Goal: Task Accomplishment & Management: Use online tool/utility

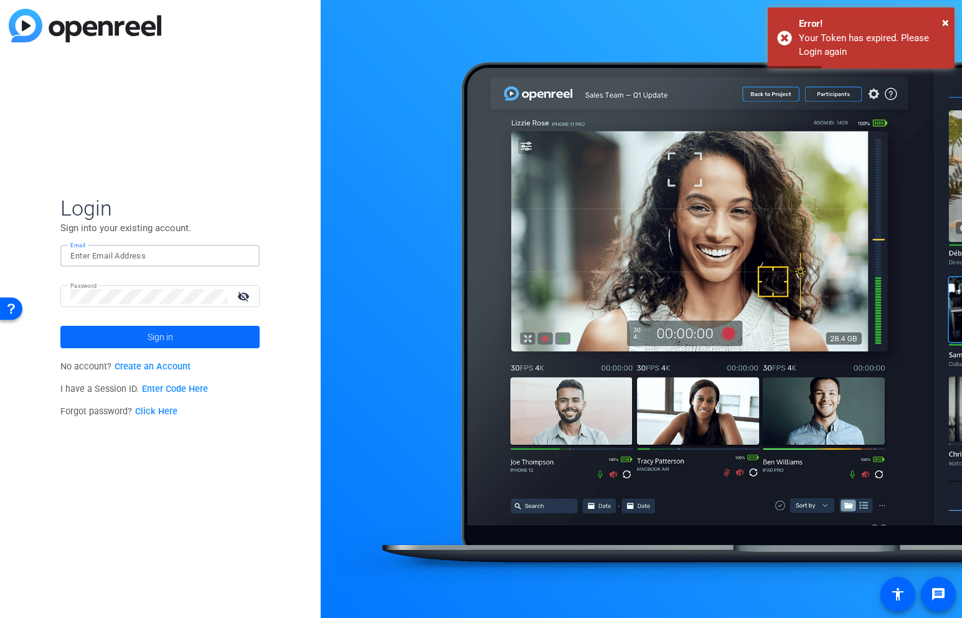
type input "garrett.boileve@ymca.net"
click at [233, 333] on span at bounding box center [159, 337] width 199 height 30
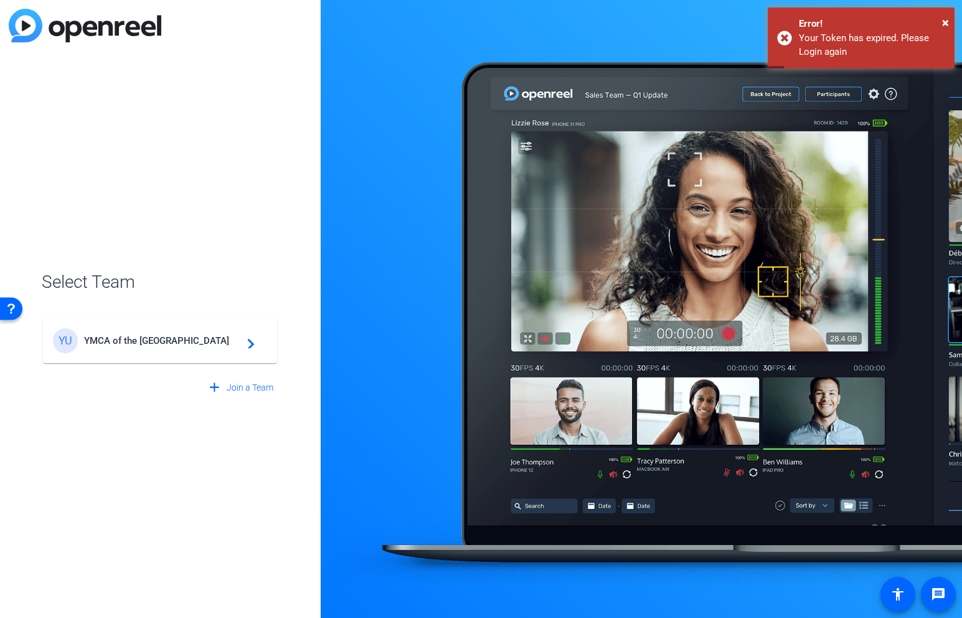
click at [228, 336] on span "YMCA of the USA" at bounding box center [162, 340] width 156 height 11
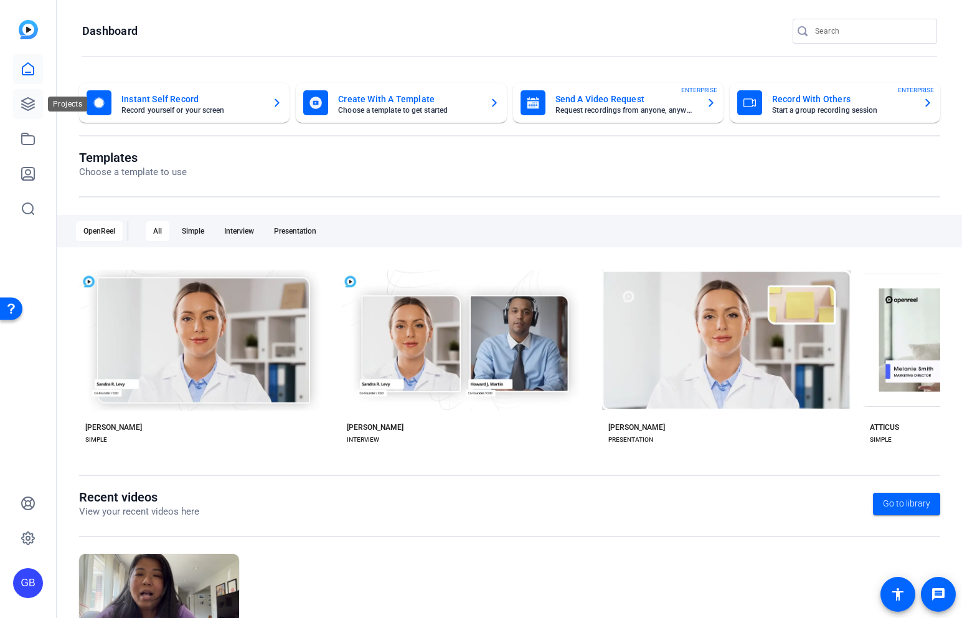
click at [32, 101] on icon at bounding box center [28, 104] width 12 height 12
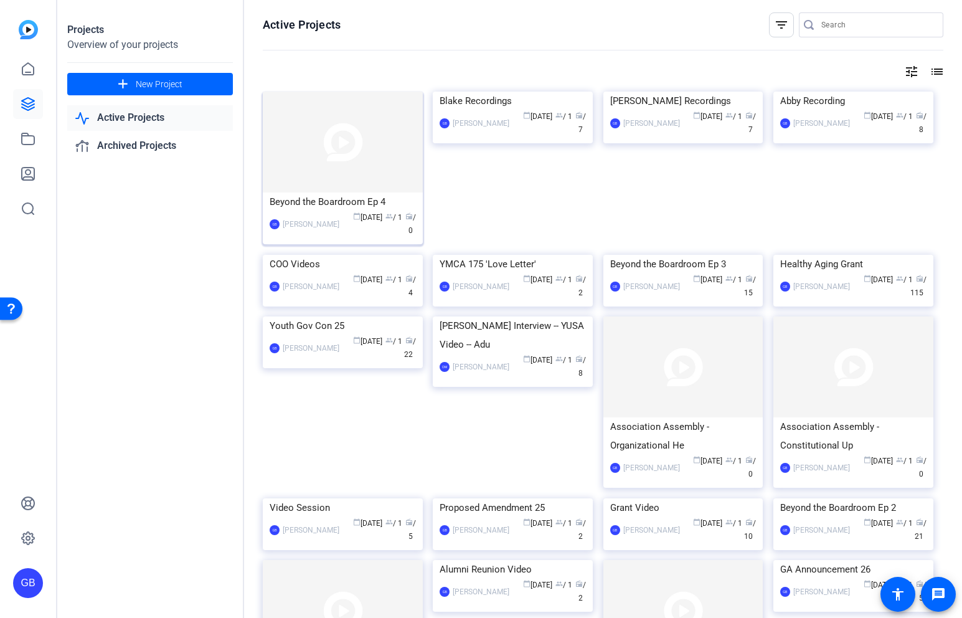
click at [361, 164] on img at bounding box center [343, 142] width 160 height 101
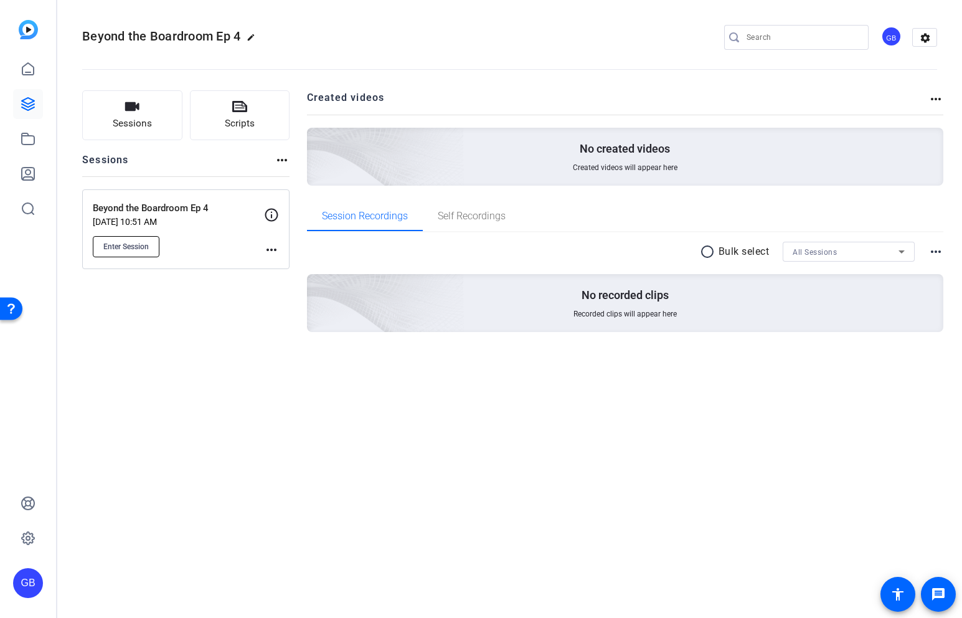
click at [143, 240] on button "Enter Session" at bounding box center [126, 246] width 67 height 21
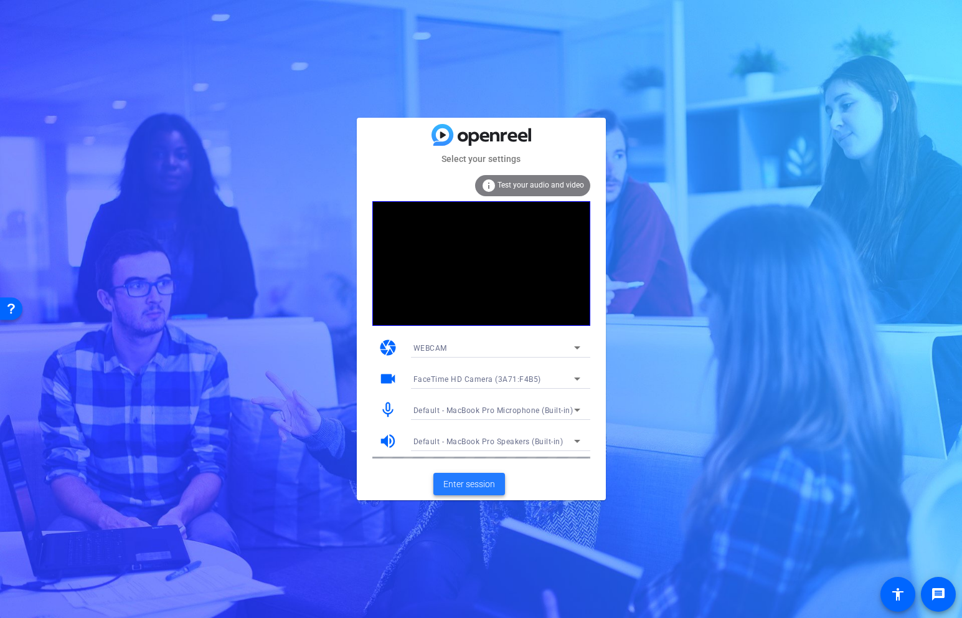
click at [483, 483] on span "Enter session" at bounding box center [469, 484] width 52 height 13
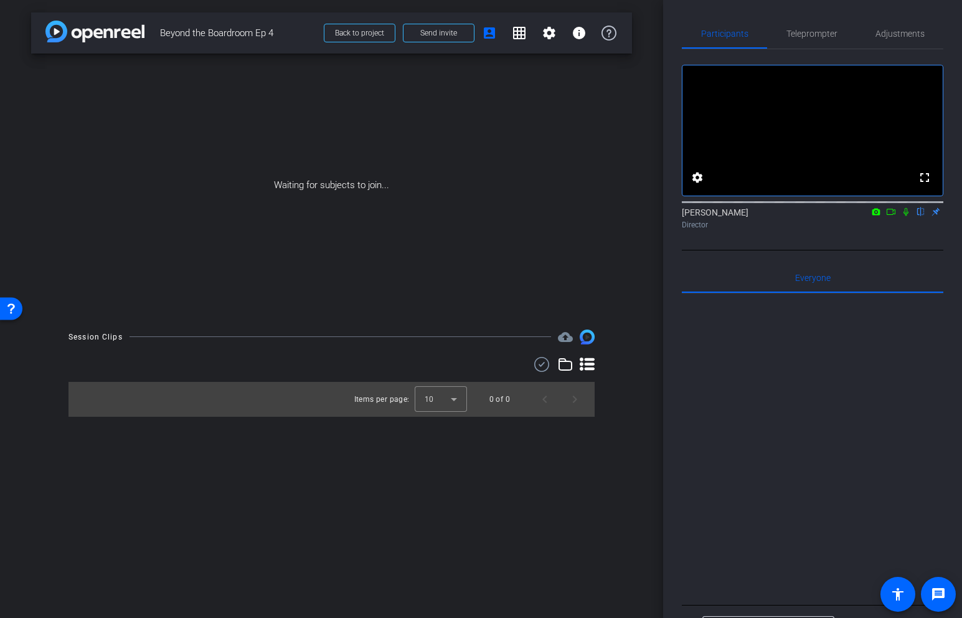
click at [906, 216] on icon at bounding box center [906, 211] width 10 height 9
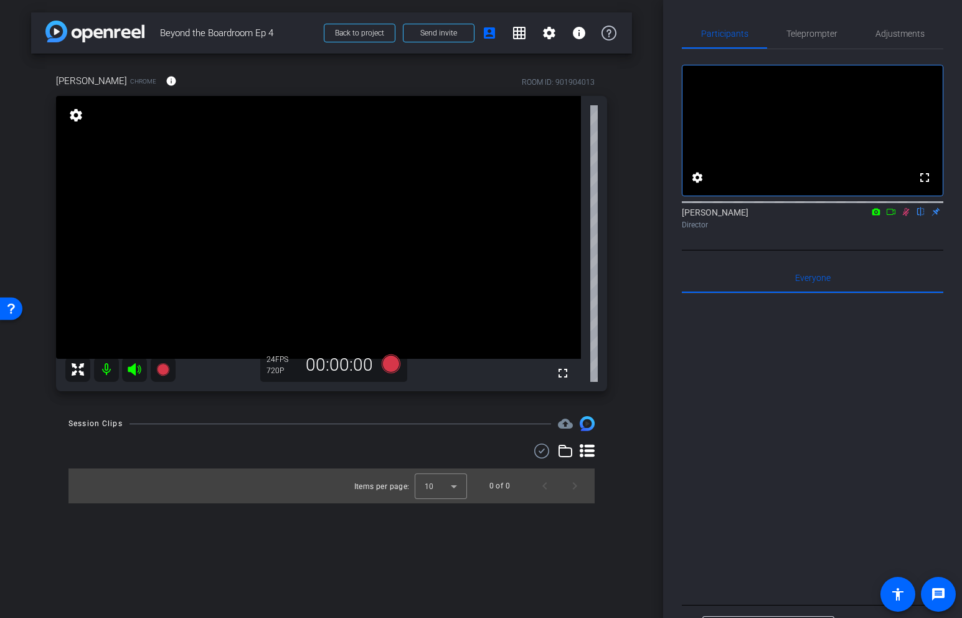
click at [878, 215] on icon at bounding box center [877, 211] width 8 height 7
click at [871, 229] on div at bounding box center [481, 309] width 962 height 618
click at [904, 216] on icon at bounding box center [906, 211] width 10 height 9
click at [453, 29] on span "Send invite" at bounding box center [438, 33] width 37 height 10
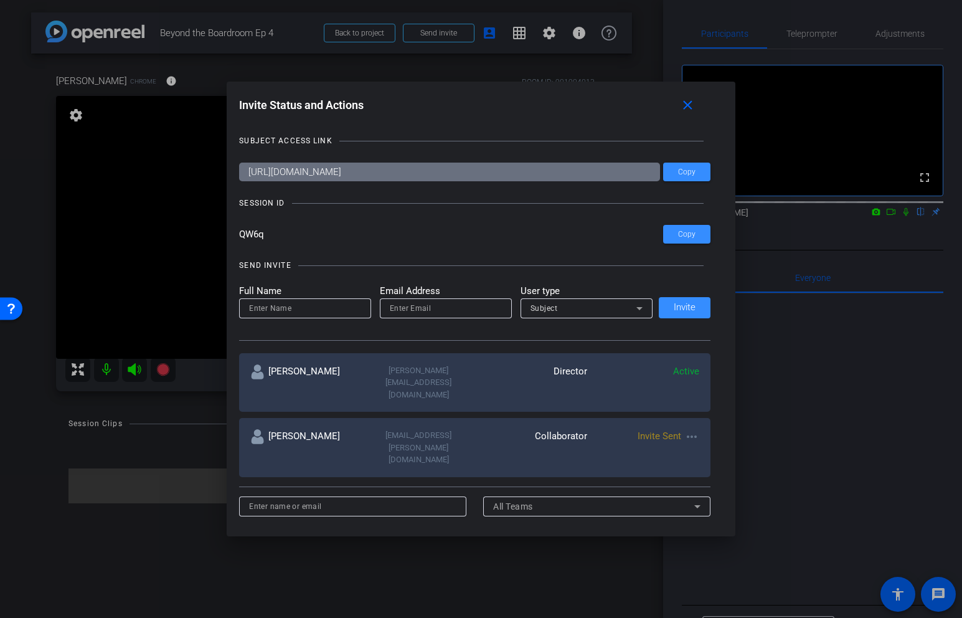
click at [693, 429] on mat-icon "more_horiz" at bounding box center [692, 436] width 15 height 15
click at [693, 415] on div at bounding box center [481, 309] width 962 height 618
click at [691, 113] on span at bounding box center [691, 105] width 40 height 30
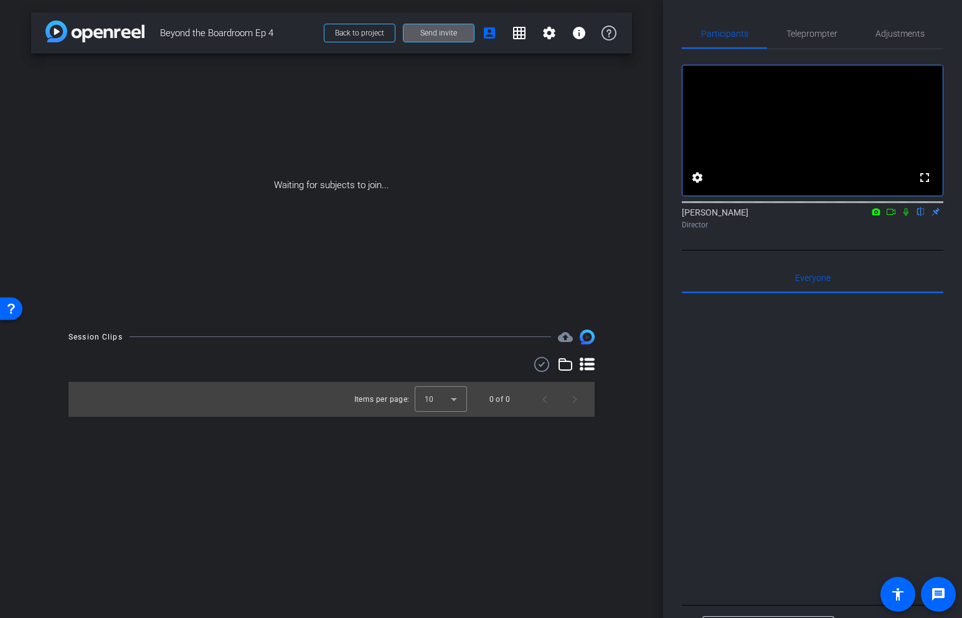
click at [467, 37] on span at bounding box center [439, 33] width 70 height 30
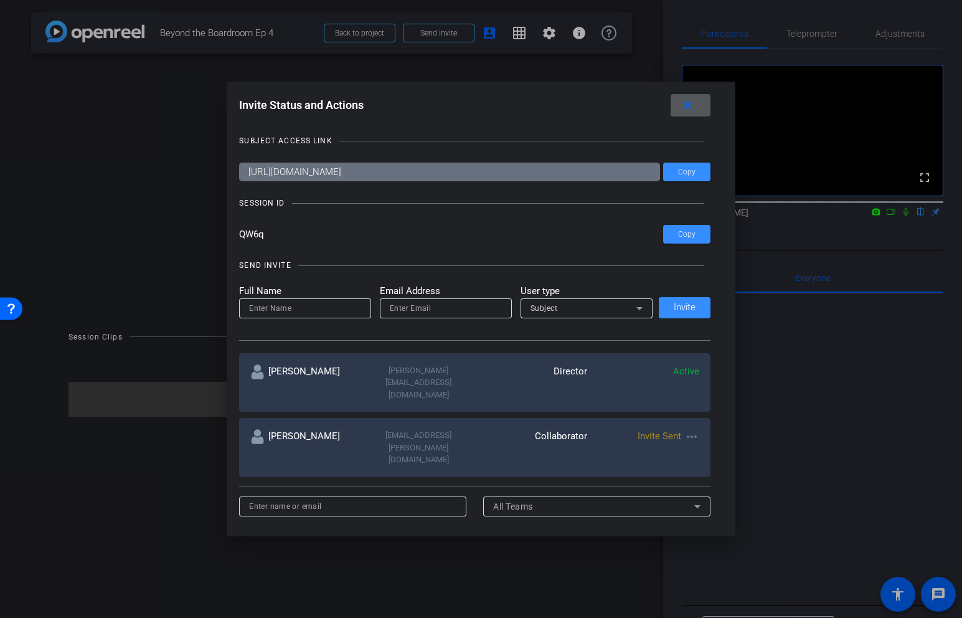
click at [689, 429] on mat-icon "more_horiz" at bounding box center [692, 436] width 15 height 15
click at [705, 448] on span "Re-Send Invite" at bounding box center [740, 449] width 93 height 15
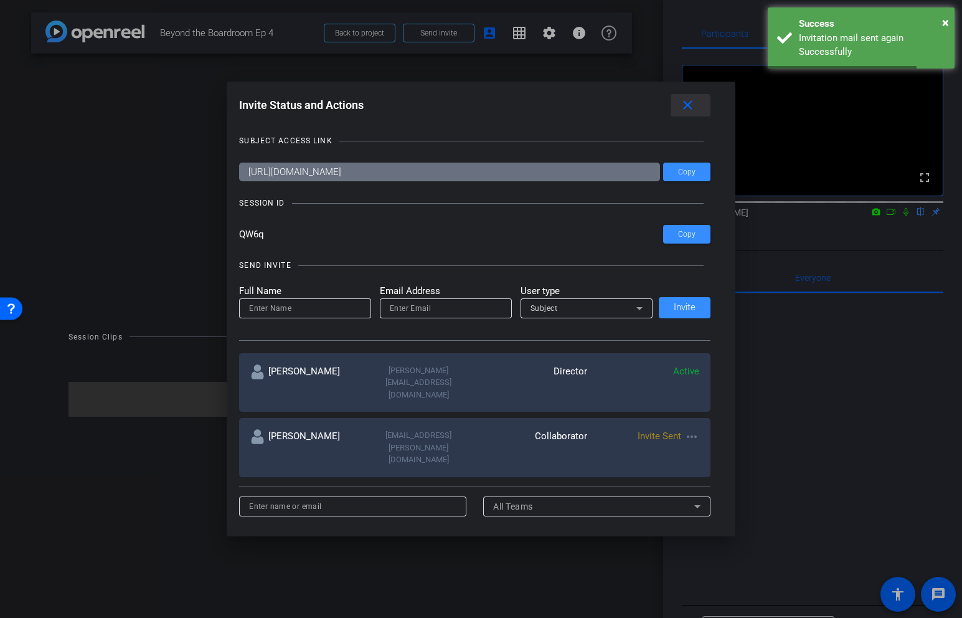
click at [691, 104] on mat-icon "close" at bounding box center [688, 106] width 16 height 16
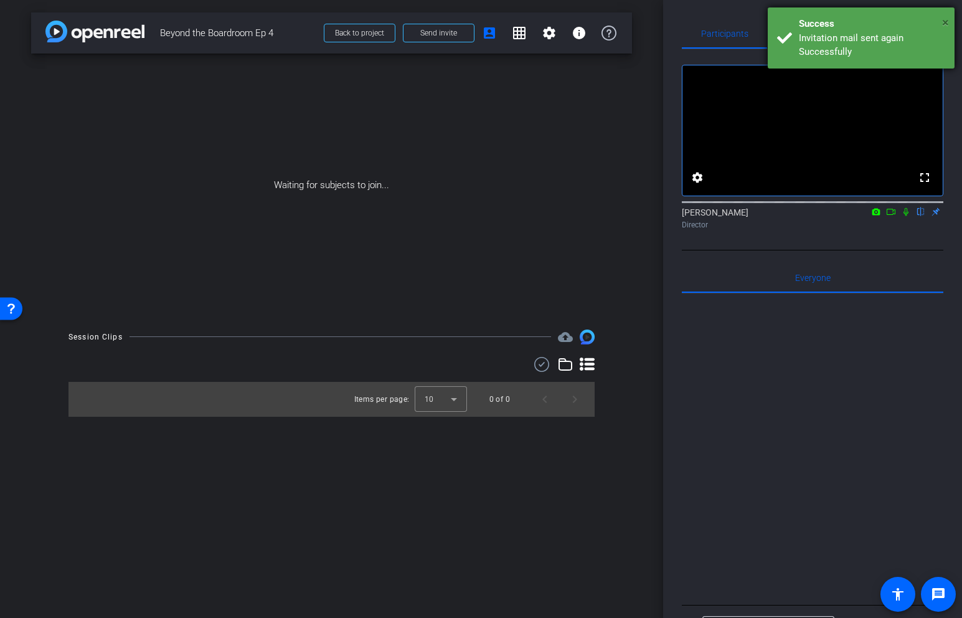
click at [944, 22] on span "×" at bounding box center [945, 22] width 7 height 15
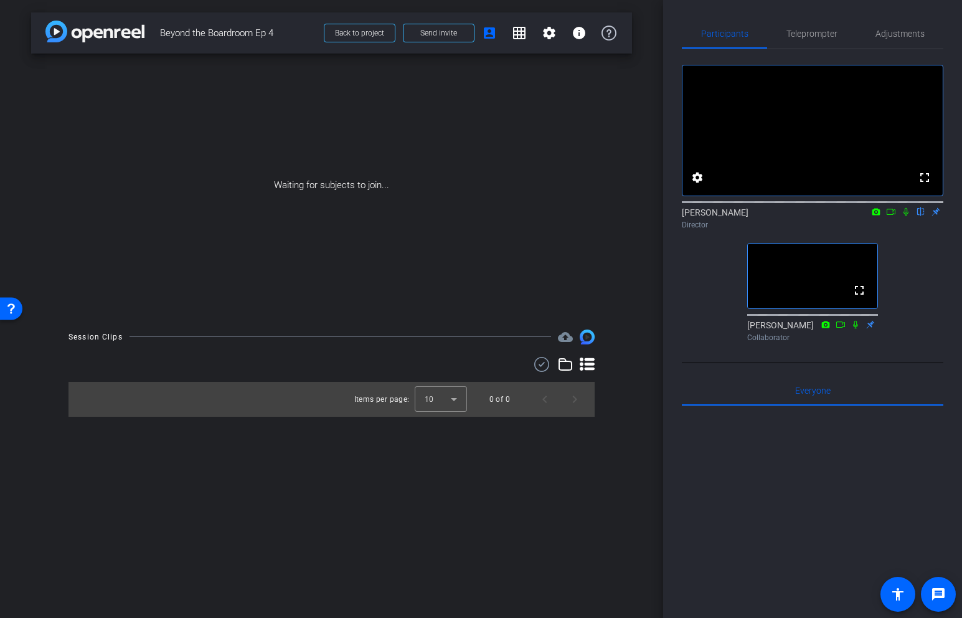
click at [345, 371] on div at bounding box center [332, 364] width 526 height 15
click at [146, 361] on div at bounding box center [332, 364] width 526 height 15
click at [648, 368] on div "arrow_back Beyond the Boardroom Ep 4 Back to project Send invite account_box gr…" at bounding box center [331, 309] width 663 height 618
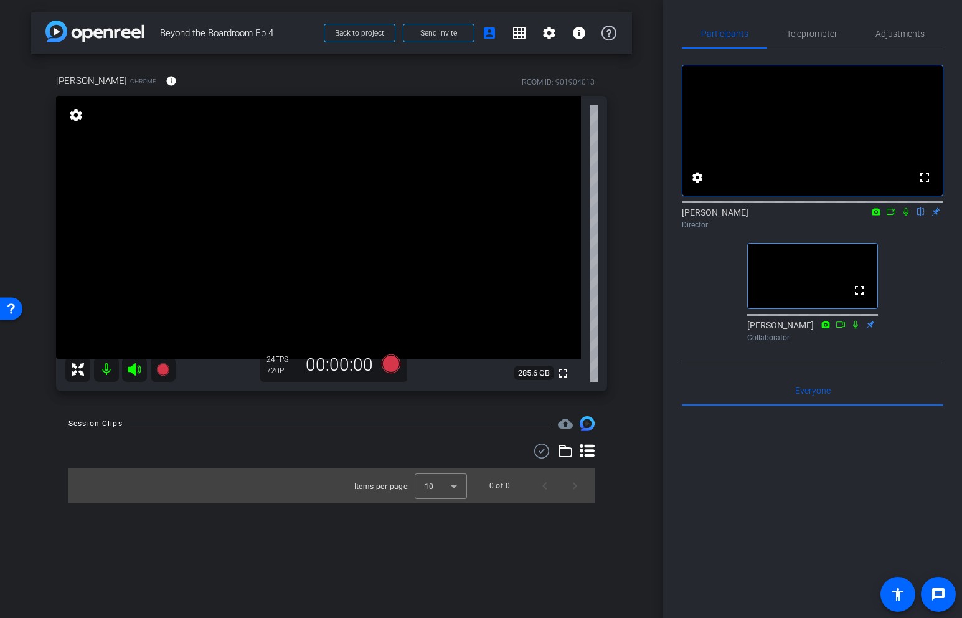
click at [80, 111] on mat-icon "settings" at bounding box center [75, 115] width 17 height 15
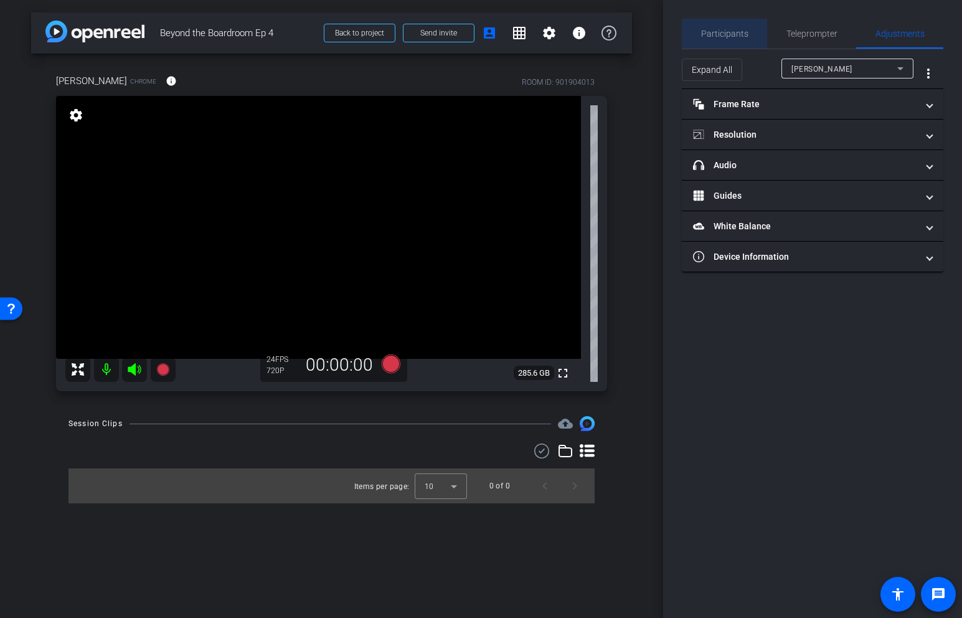
click at [738, 37] on span "Participants" at bounding box center [724, 33] width 47 height 9
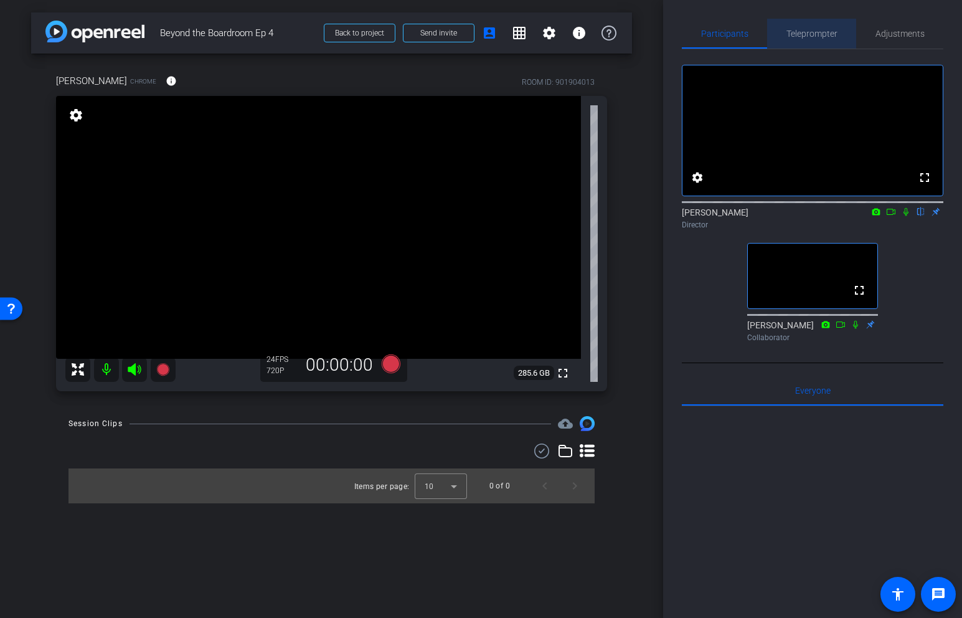
click at [829, 29] on span "Teleprompter" at bounding box center [812, 33] width 51 height 9
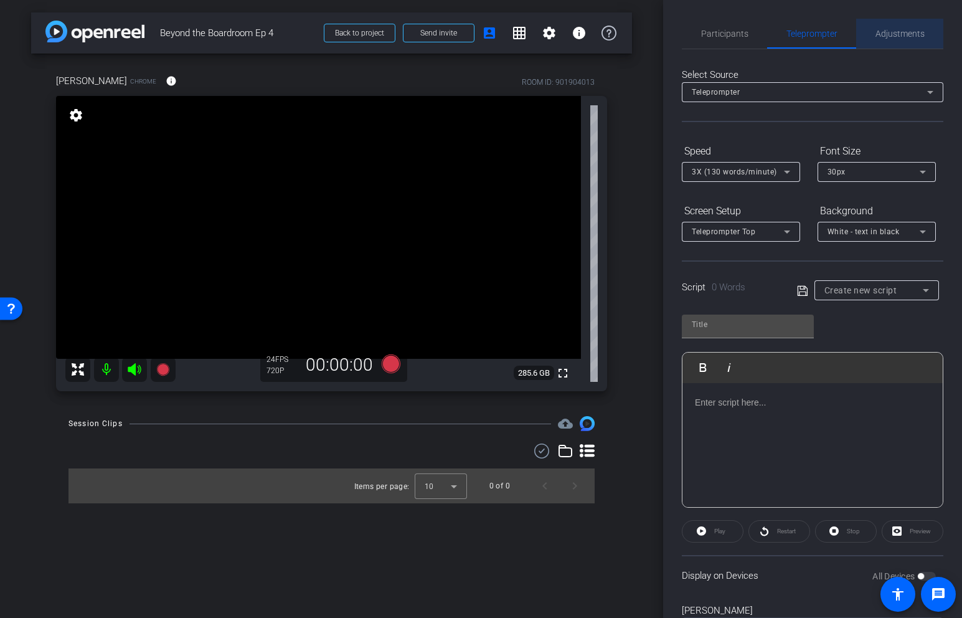
click at [908, 38] on span "Adjustments" at bounding box center [900, 33] width 49 height 9
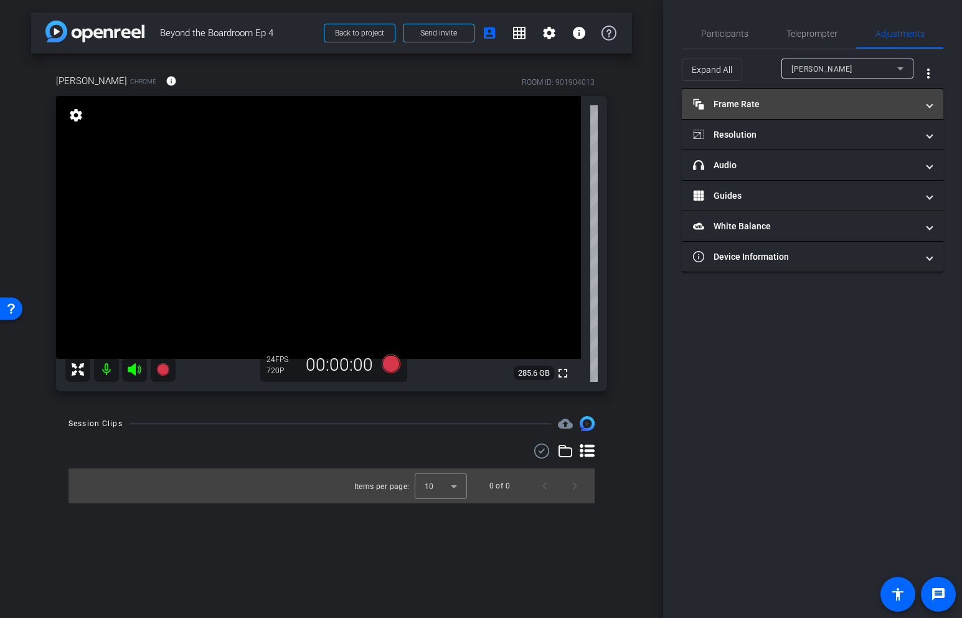
click at [849, 110] on mat-expansion-panel-header "Frame Rate Frame Rate" at bounding box center [813, 104] width 262 height 30
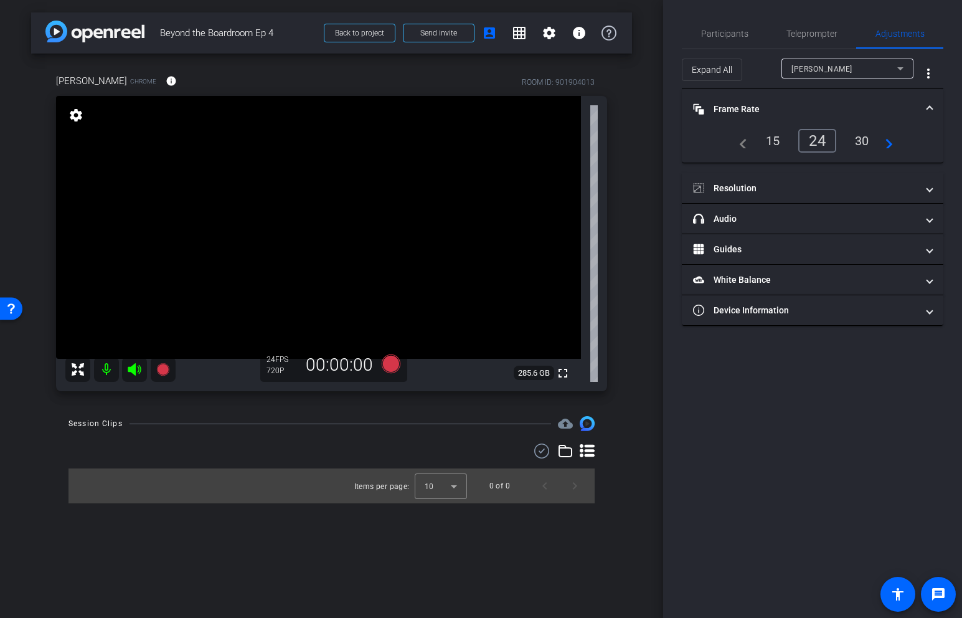
click at [861, 140] on div "30" at bounding box center [862, 140] width 33 height 21
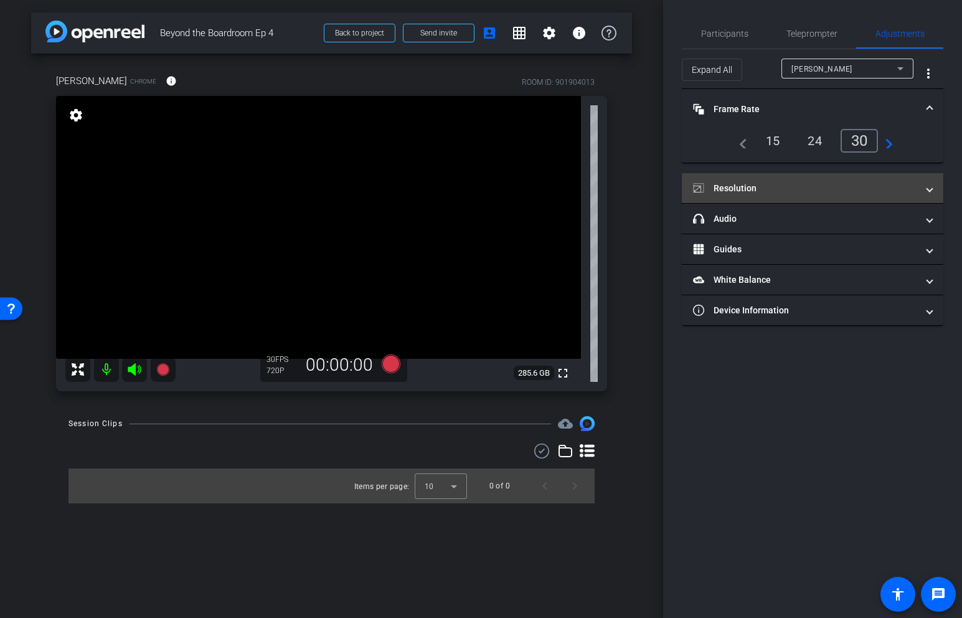
click at [834, 180] on mat-expansion-panel-header "Resolution" at bounding box center [813, 188] width 262 height 30
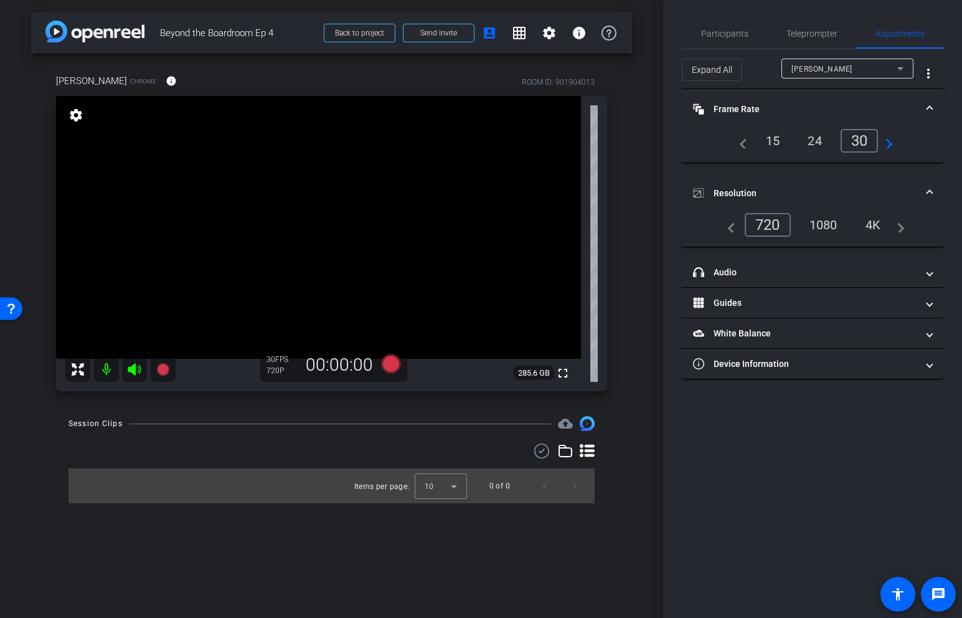
click at [875, 222] on div "4K" at bounding box center [873, 224] width 34 height 21
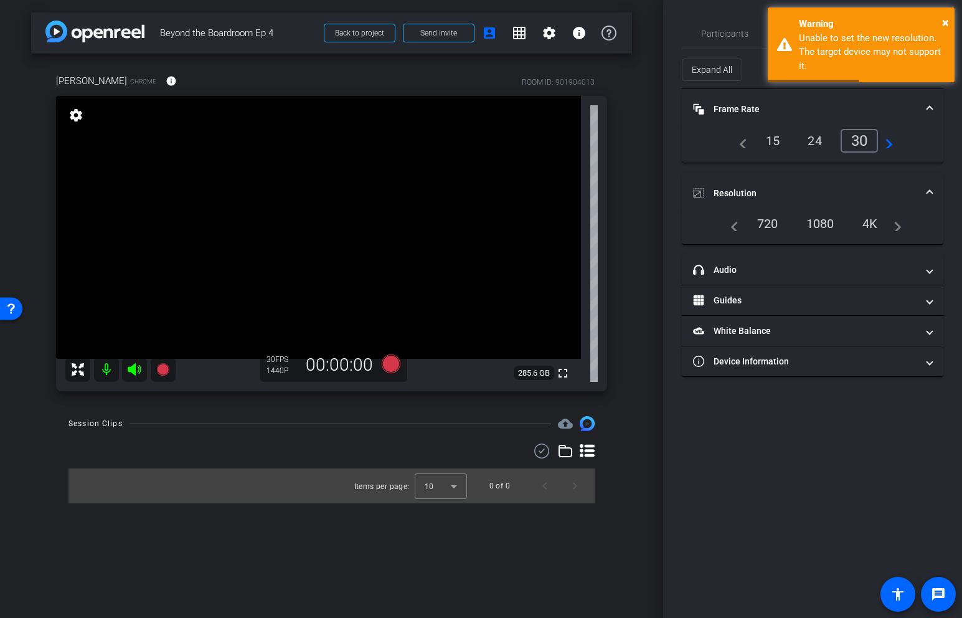
click at [820, 227] on div "1080" at bounding box center [820, 223] width 47 height 21
click at [937, 27] on div "Warning" at bounding box center [872, 24] width 146 height 14
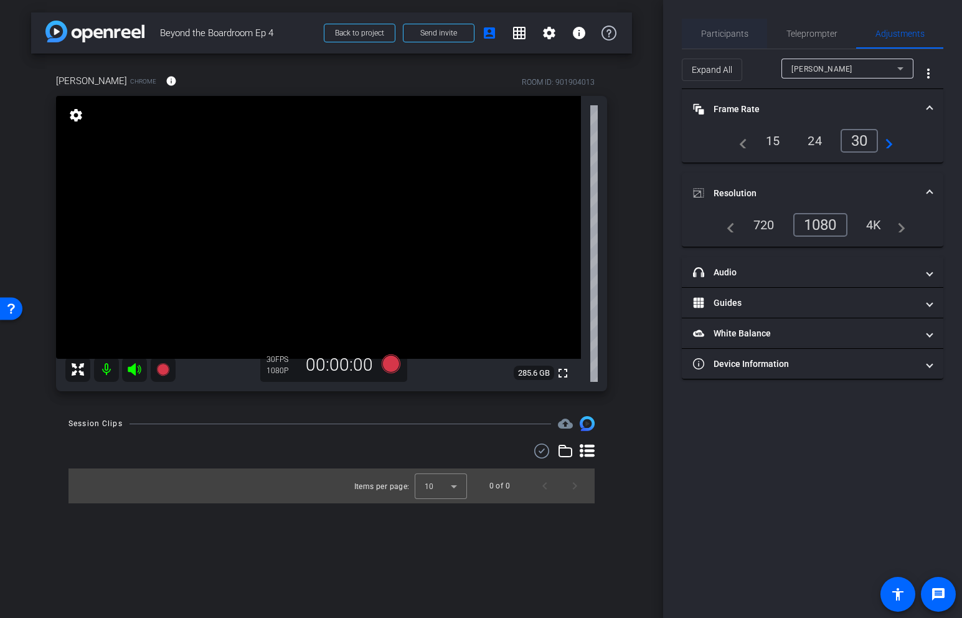
click at [741, 36] on span "Participants" at bounding box center [724, 33] width 47 height 9
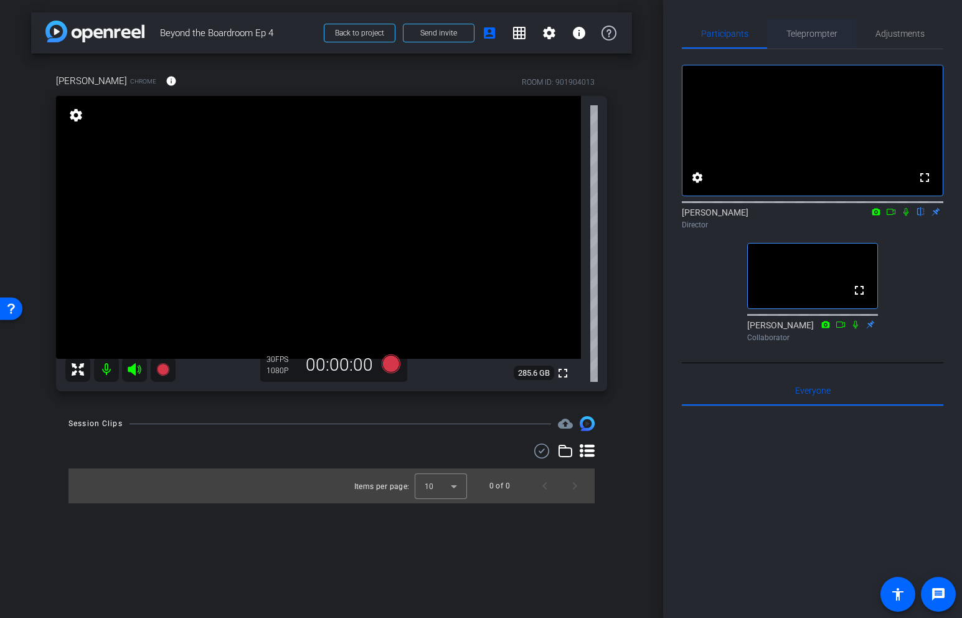
click at [825, 32] on span "Teleprompter" at bounding box center [812, 33] width 51 height 9
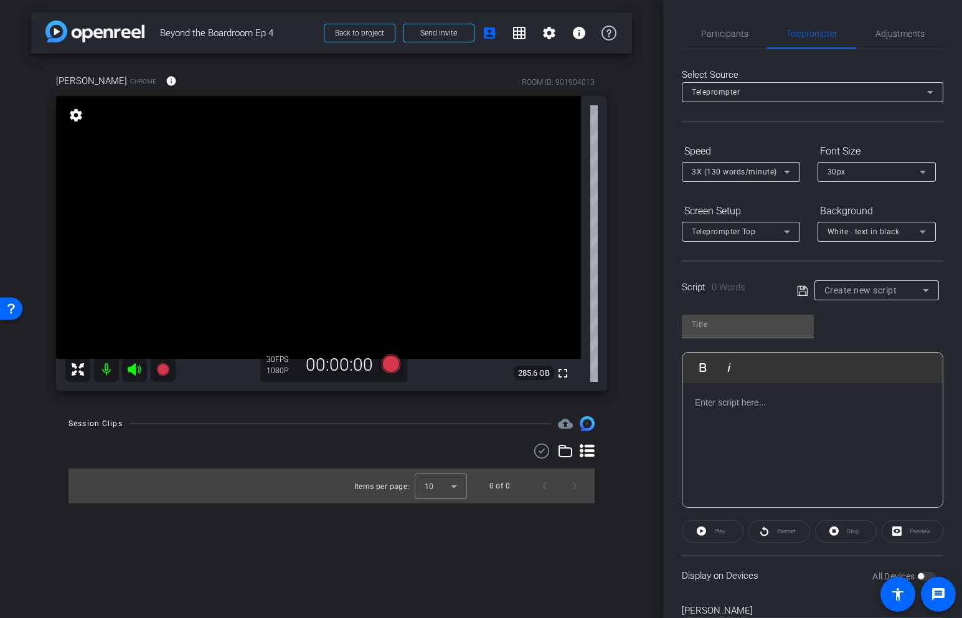
click at [817, 414] on div at bounding box center [813, 445] width 260 height 125
click at [746, 39] on span "Participants" at bounding box center [724, 34] width 47 height 30
click at [743, 32] on span "Participants" at bounding box center [724, 33] width 47 height 9
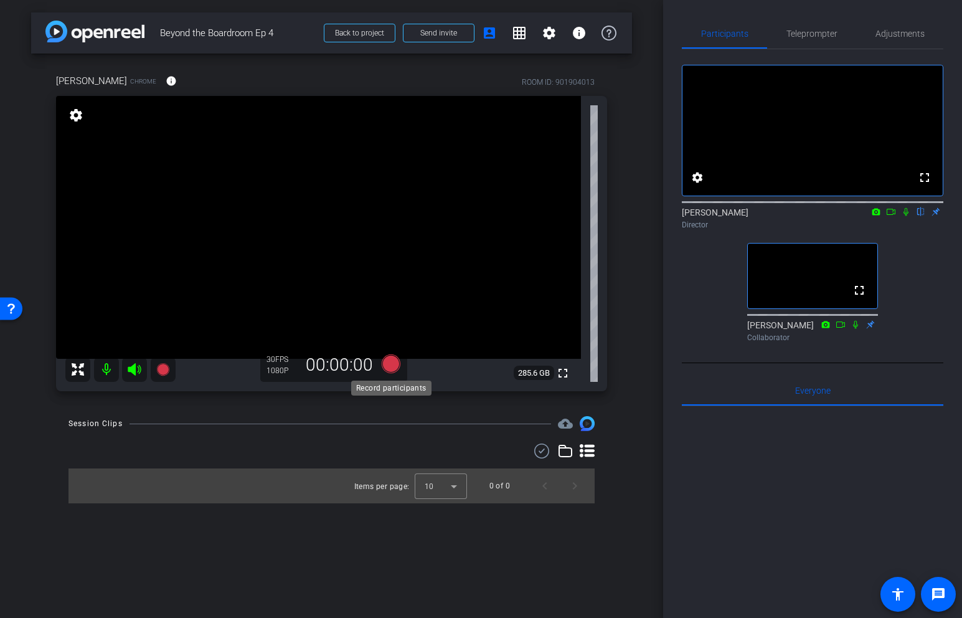
click at [394, 363] on icon at bounding box center [390, 363] width 19 height 19
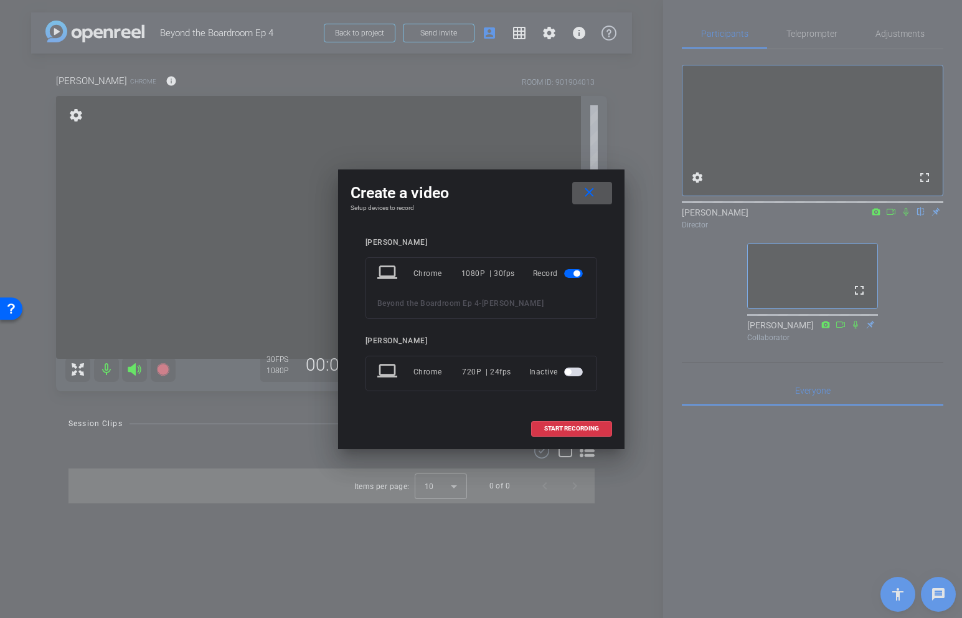
click at [595, 191] on mat-icon "close" at bounding box center [590, 193] width 16 height 16
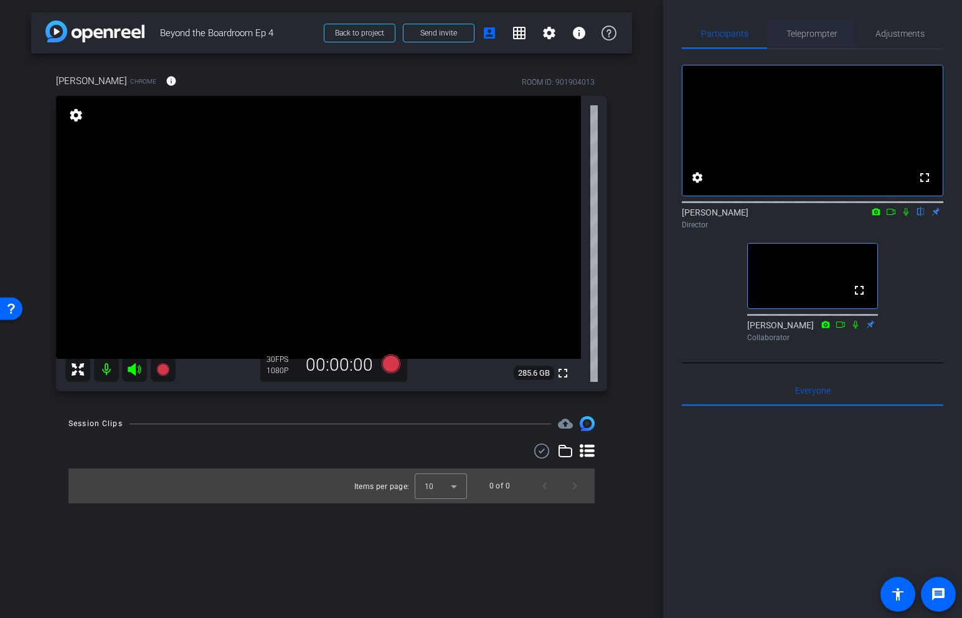
click at [804, 31] on span "Teleprompter" at bounding box center [812, 33] width 51 height 9
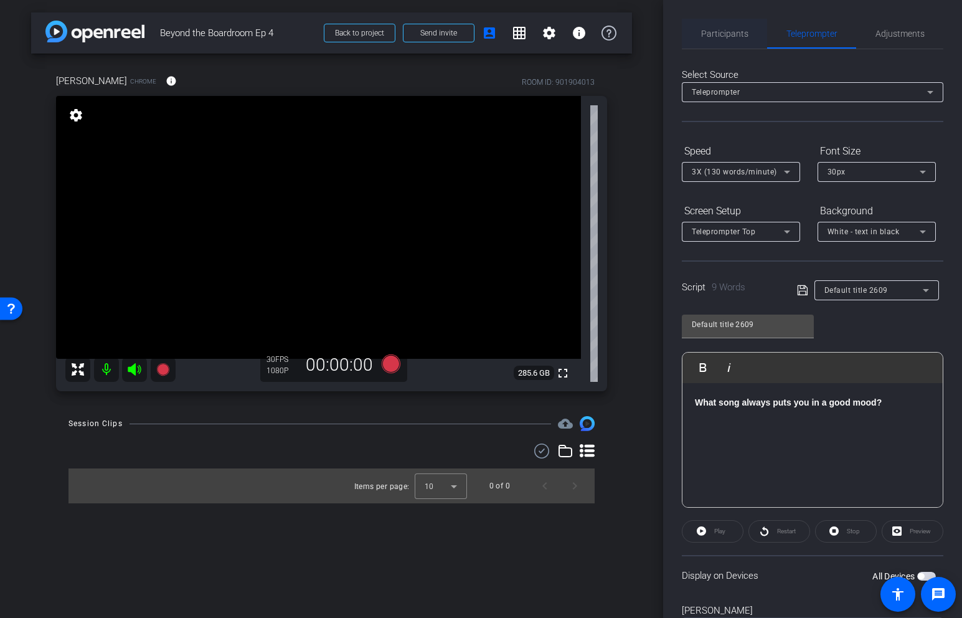
click at [729, 30] on span "Participants" at bounding box center [724, 33] width 47 height 9
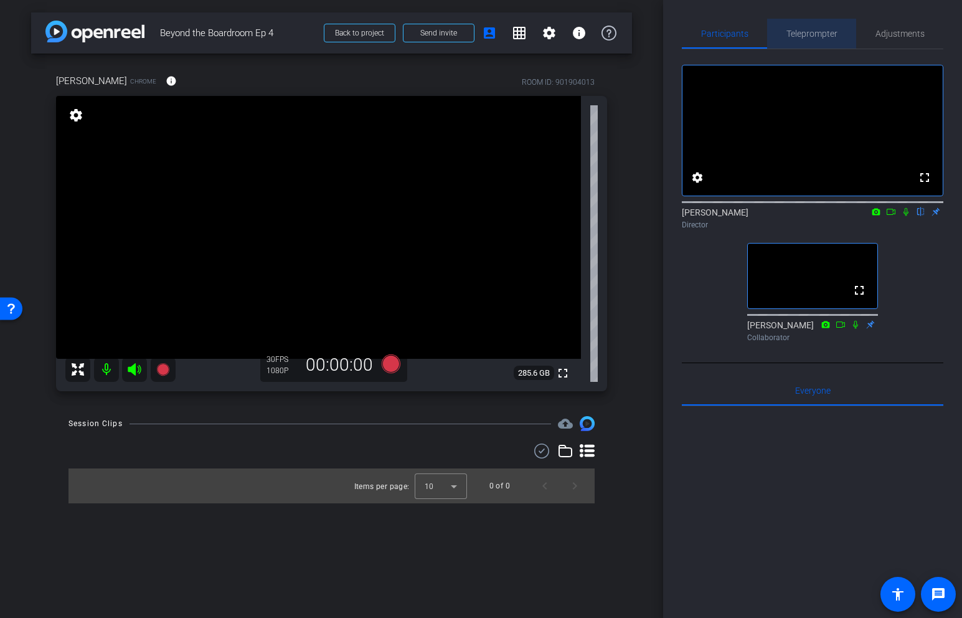
click at [807, 19] on span "Teleprompter" at bounding box center [812, 34] width 51 height 30
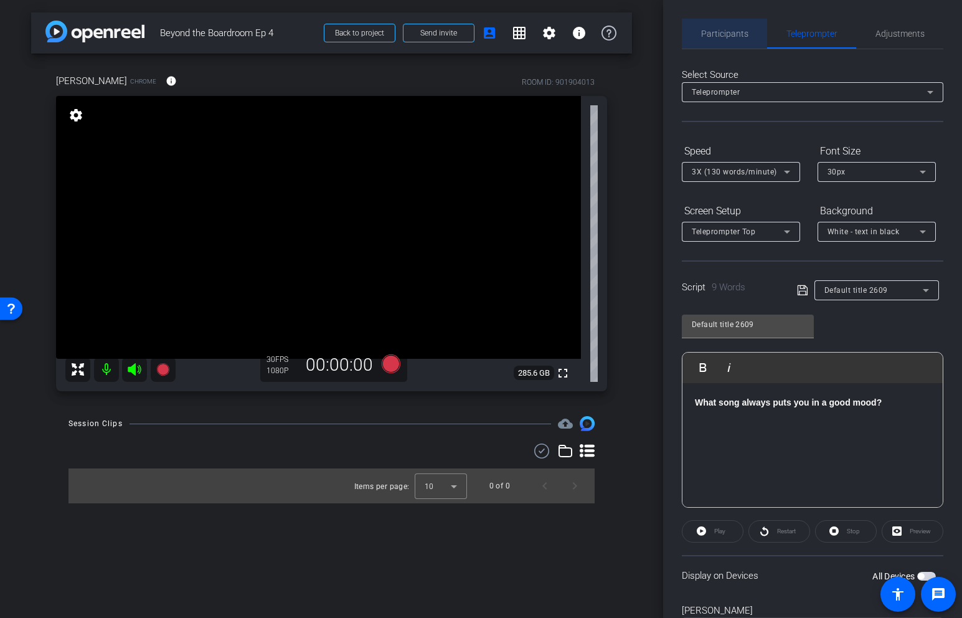
click at [729, 25] on span "Participants" at bounding box center [724, 34] width 47 height 30
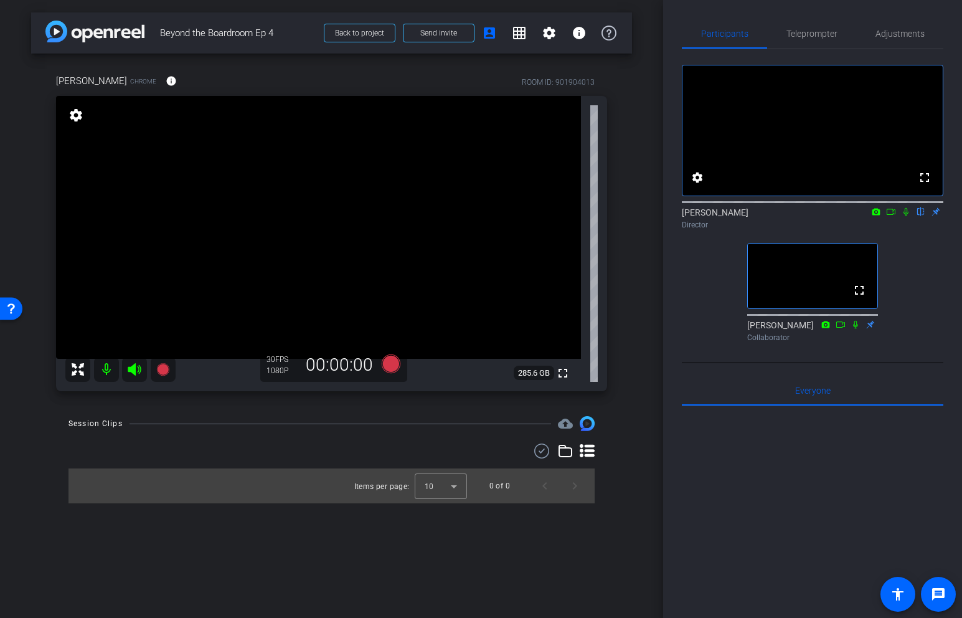
click at [820, 12] on div "Participants Teleprompter Adjustments fullscreen settings [PERSON_NAME] flip Di…" at bounding box center [812, 309] width 299 height 618
click at [802, 33] on span "Teleprompter" at bounding box center [812, 33] width 51 height 9
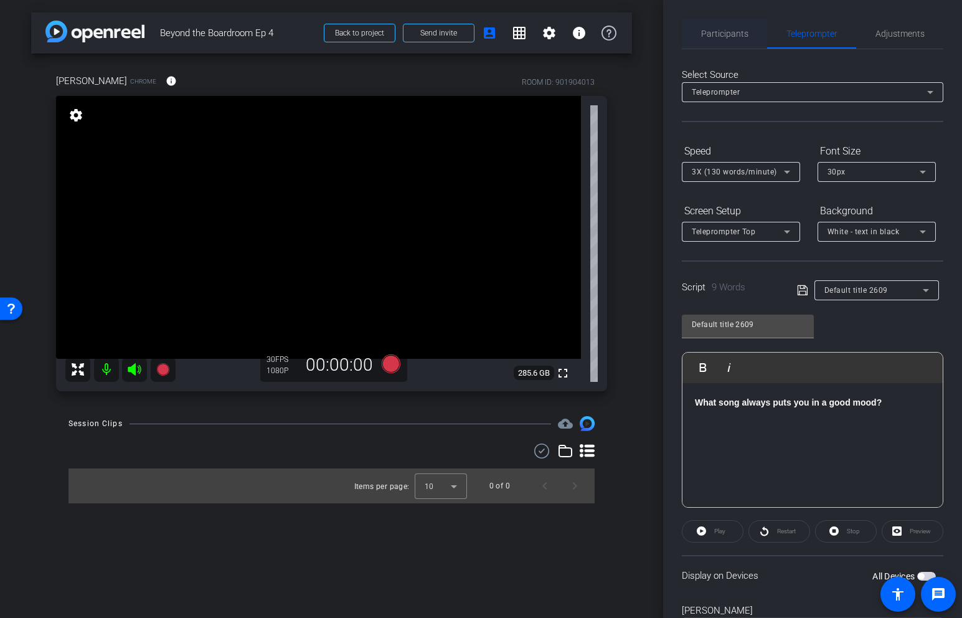
click at [732, 36] on span "Participants" at bounding box center [724, 33] width 47 height 9
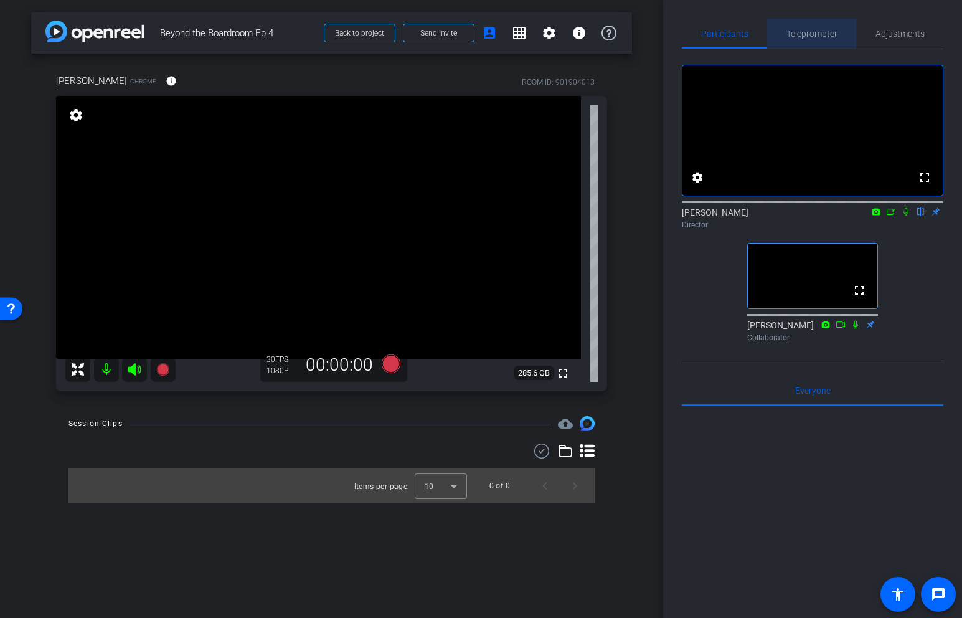
click at [814, 32] on span "Teleprompter" at bounding box center [812, 33] width 51 height 9
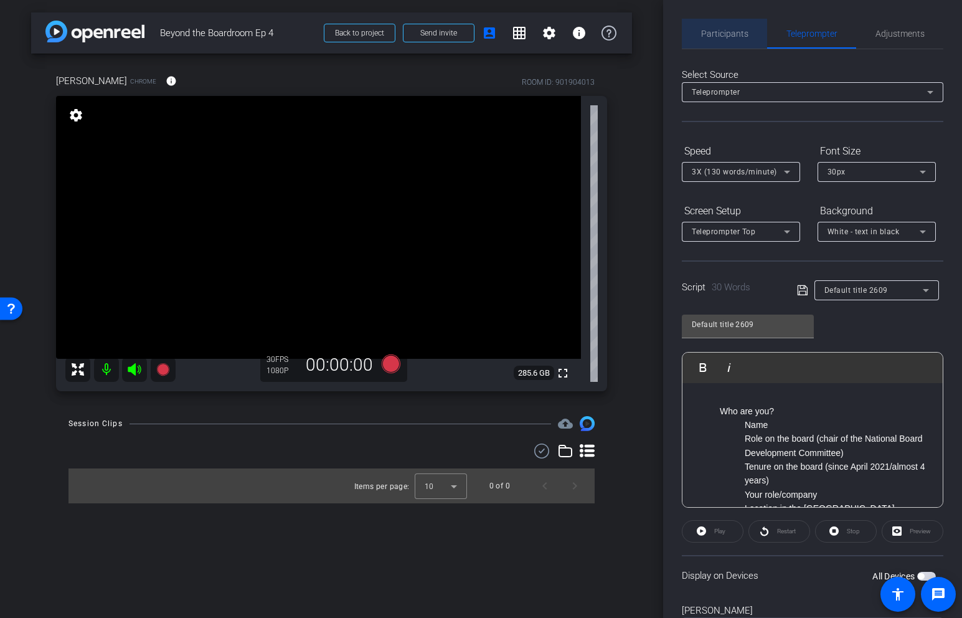
click at [726, 32] on span "Participants" at bounding box center [724, 33] width 47 height 9
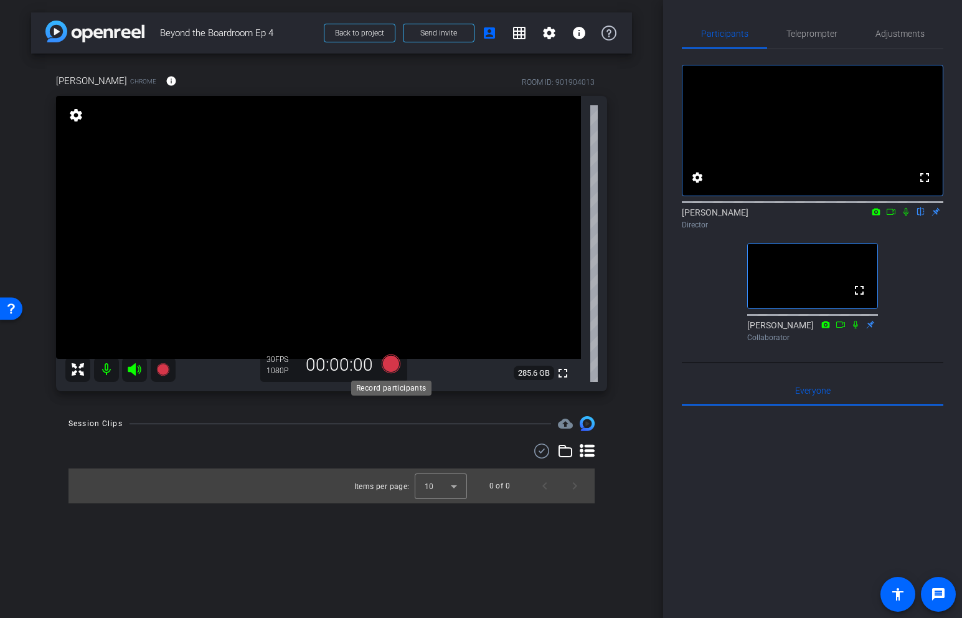
click at [390, 366] on icon at bounding box center [390, 363] width 19 height 19
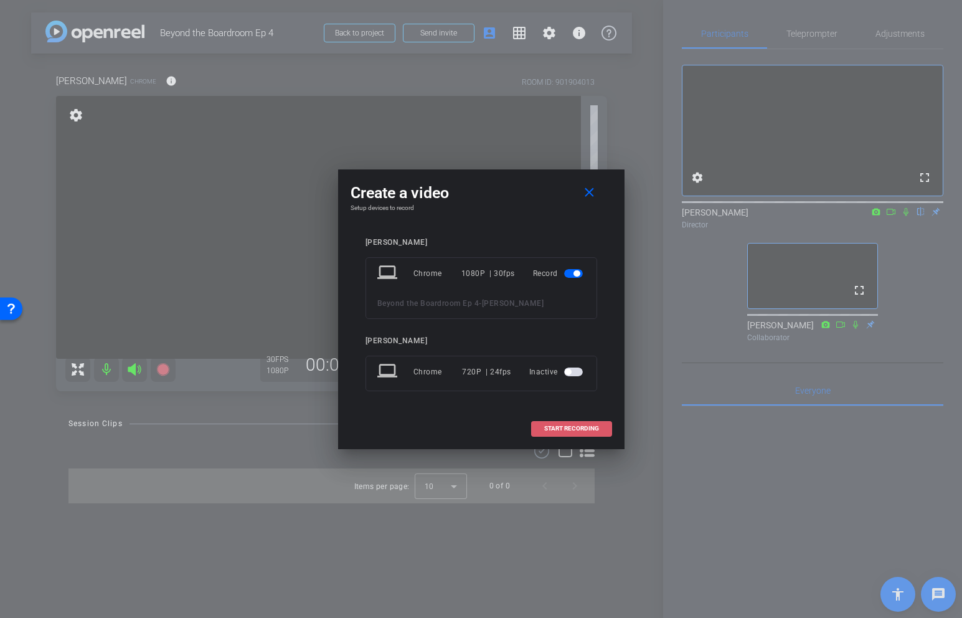
click at [565, 427] on span "START RECORDING" at bounding box center [571, 428] width 55 height 6
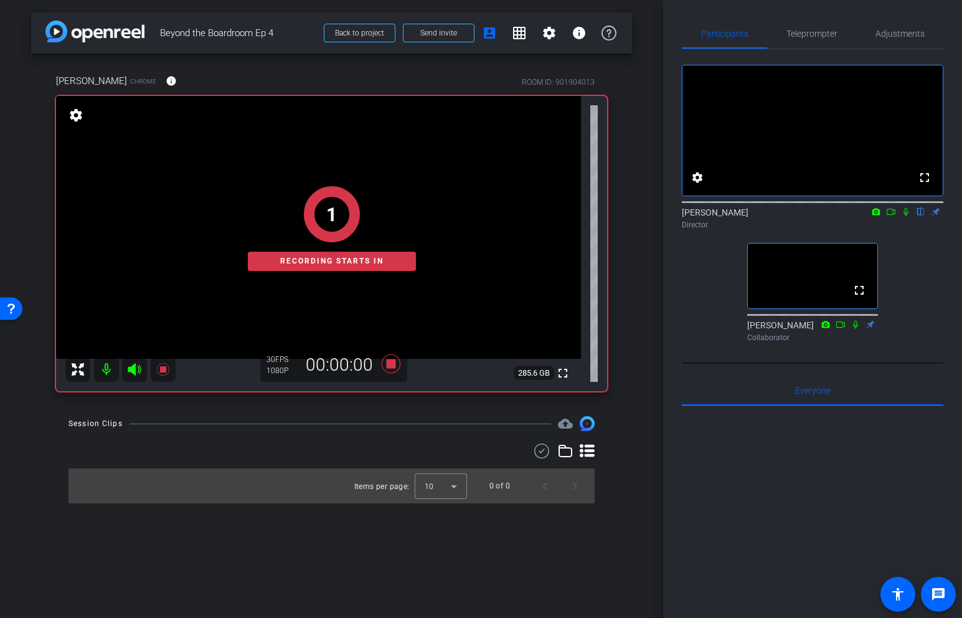
click at [908, 216] on icon at bounding box center [906, 211] width 10 height 9
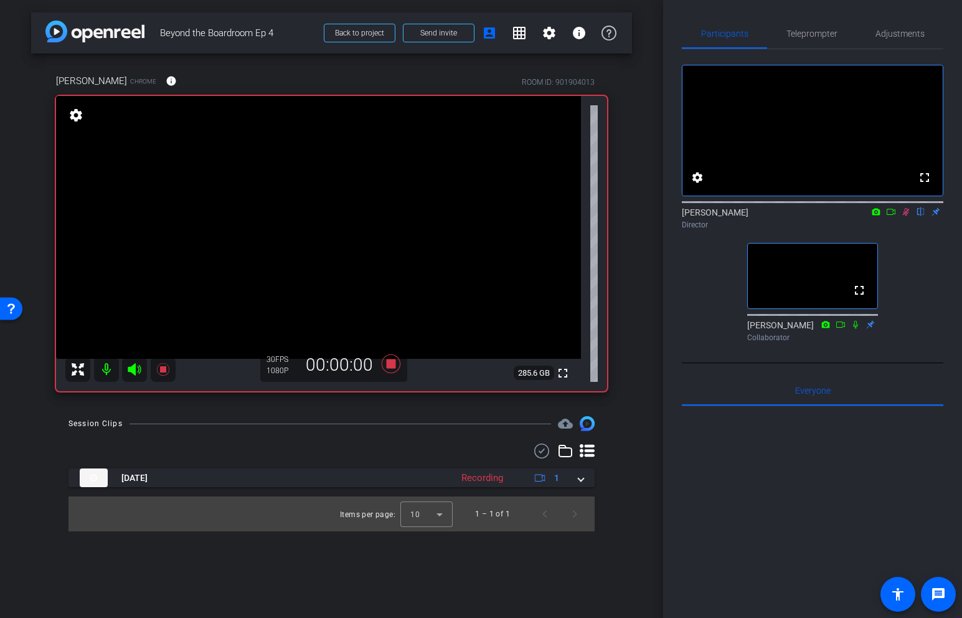
click at [878, 215] on icon at bounding box center [877, 211] width 8 height 7
click at [906, 245] on div at bounding box center [481, 309] width 962 height 618
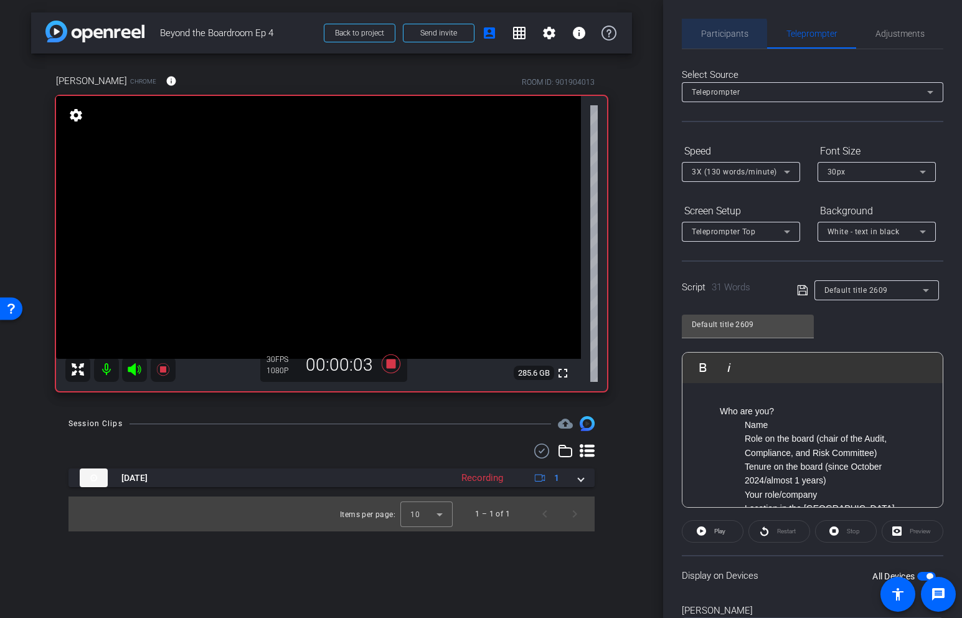
click at [709, 40] on span "Participants" at bounding box center [724, 34] width 47 height 30
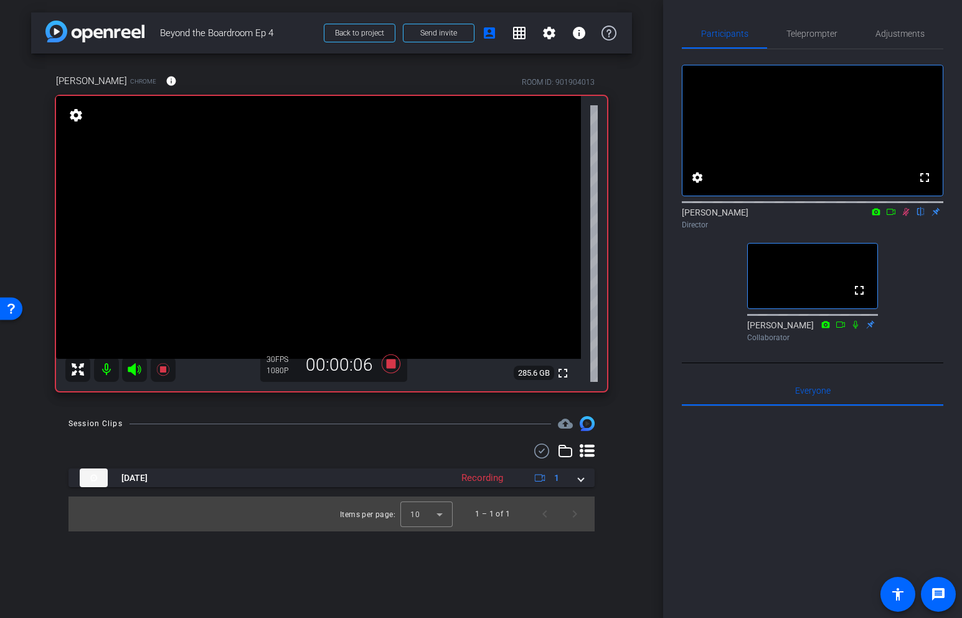
click at [891, 216] on icon at bounding box center [891, 211] width 10 height 9
click at [920, 216] on icon at bounding box center [921, 212] width 7 height 8
click at [906, 216] on icon at bounding box center [906, 211] width 10 height 9
click at [905, 216] on icon at bounding box center [906, 211] width 10 height 9
click at [893, 216] on icon at bounding box center [891, 211] width 10 height 9
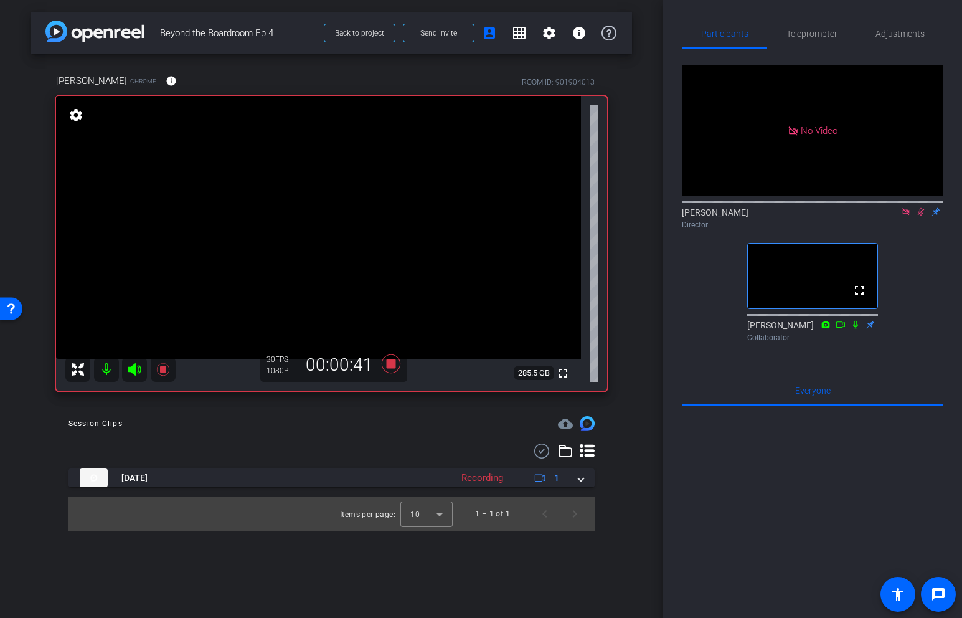
click at [908, 215] on icon at bounding box center [906, 211] width 7 height 7
click at [904, 216] on icon at bounding box center [906, 211] width 10 height 9
click at [393, 358] on icon at bounding box center [391, 364] width 30 height 22
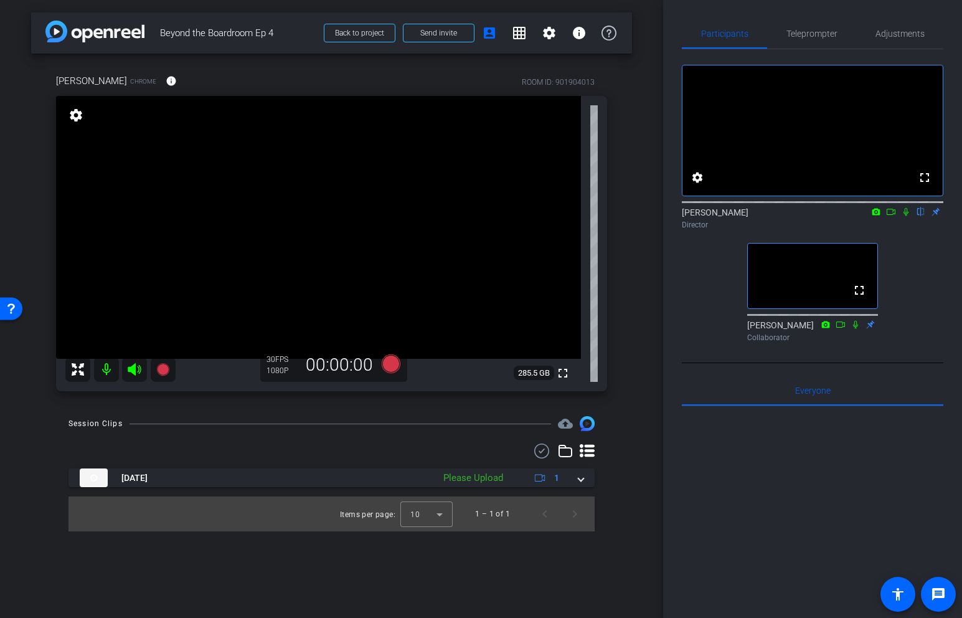
click at [907, 216] on icon at bounding box center [906, 212] width 5 height 8
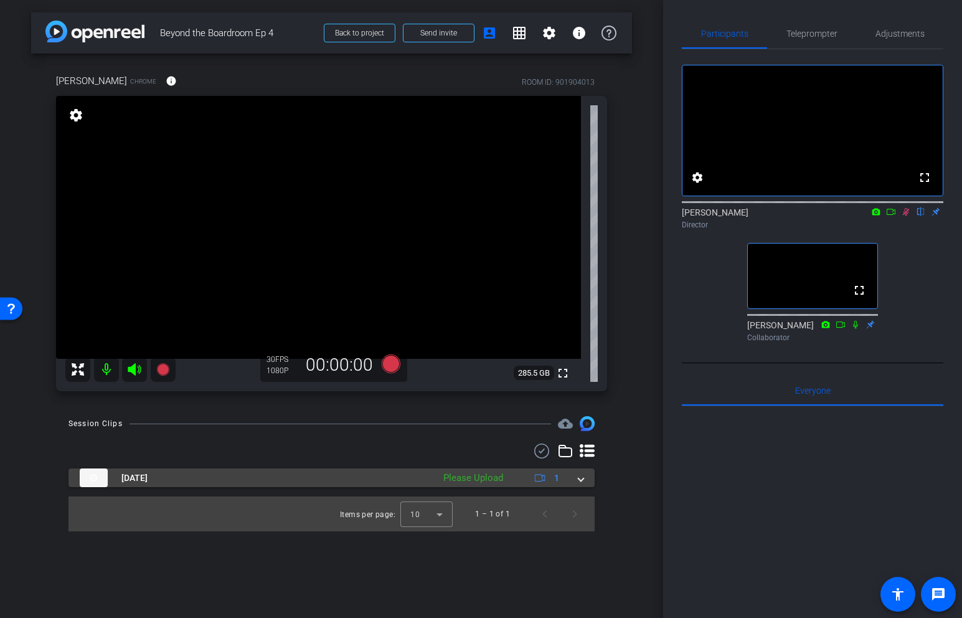
click at [504, 476] on div "Please Upload" at bounding box center [473, 478] width 72 height 14
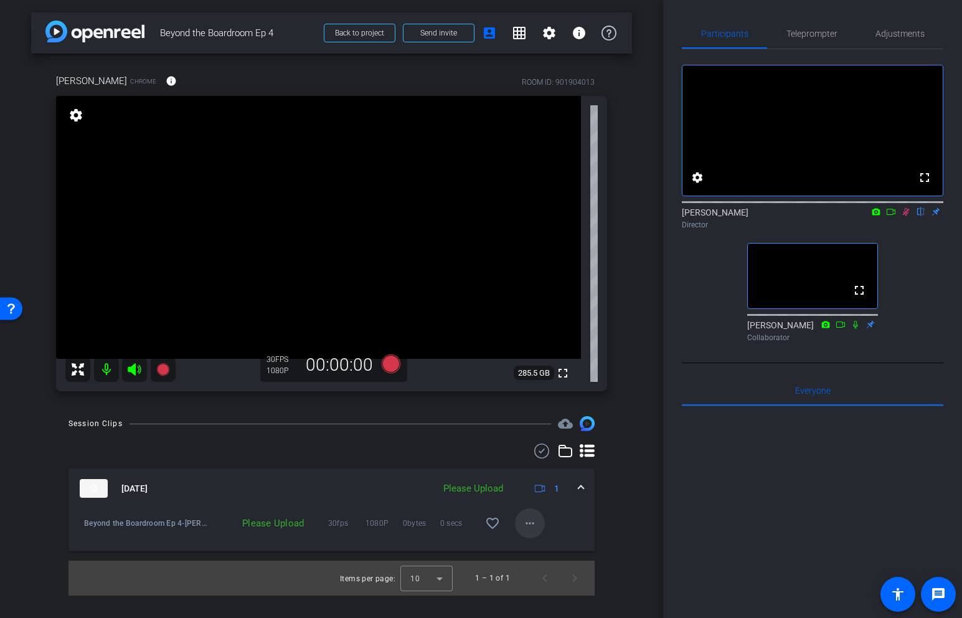
click at [534, 521] on mat-icon "more_horiz" at bounding box center [530, 523] width 15 height 15
click at [634, 506] on div at bounding box center [481, 309] width 962 height 618
click at [905, 216] on icon at bounding box center [906, 211] width 10 height 9
click at [387, 371] on icon at bounding box center [390, 363] width 19 height 19
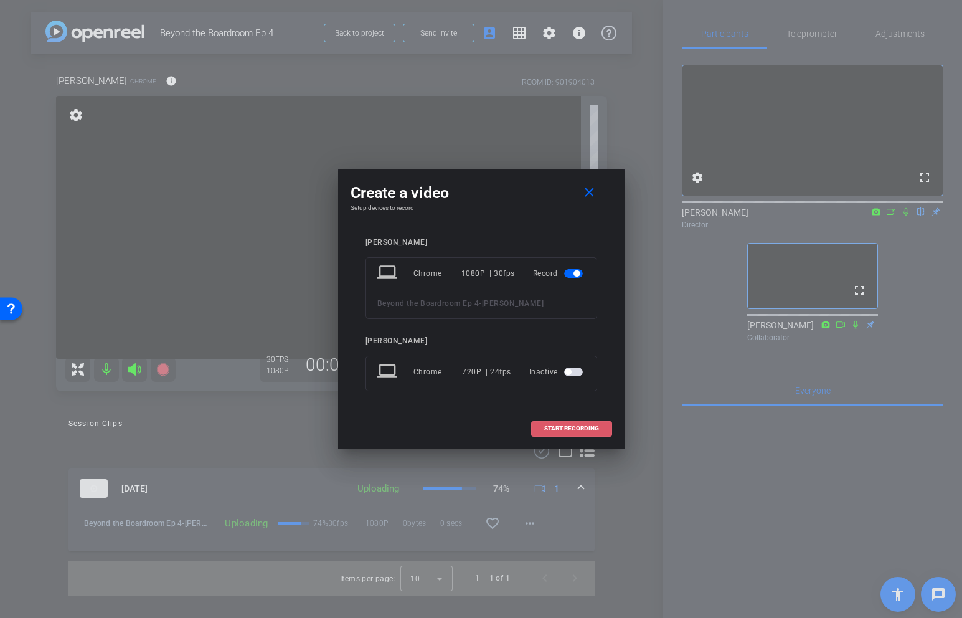
click at [573, 427] on span "START RECORDING" at bounding box center [571, 428] width 55 height 6
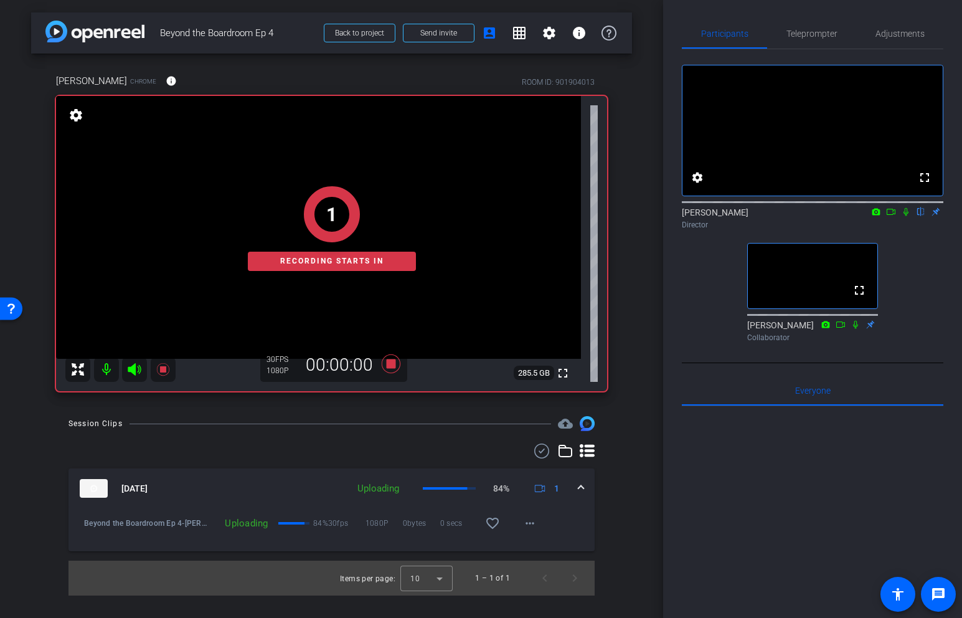
click at [905, 216] on icon at bounding box center [906, 211] width 10 height 9
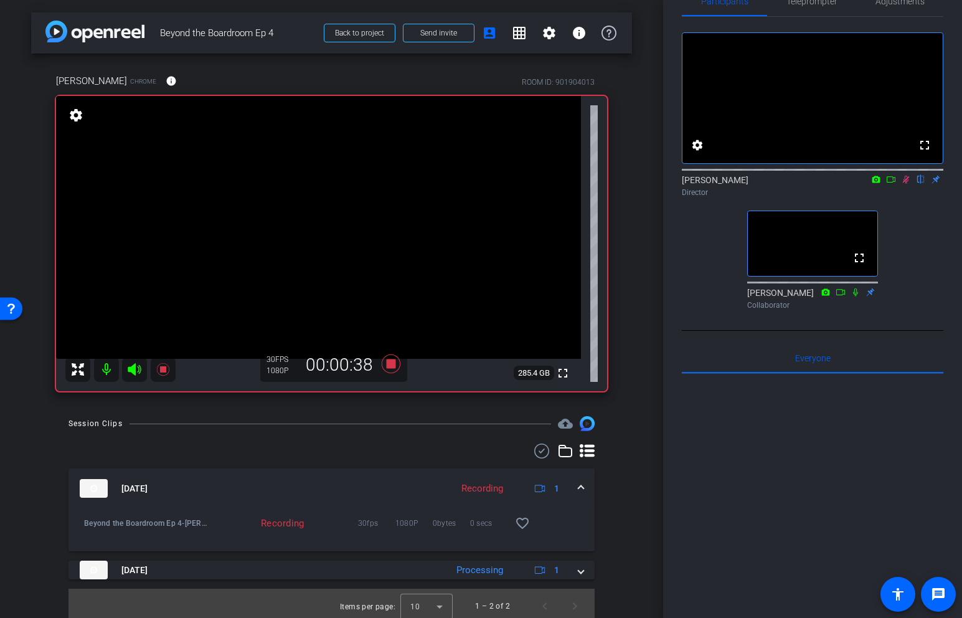
scroll to position [6, 0]
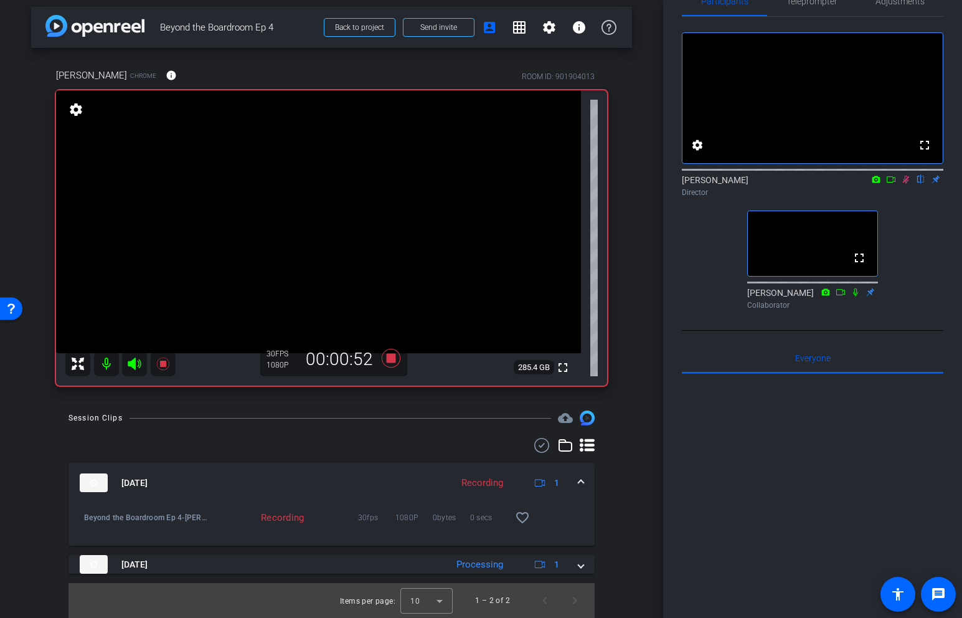
click at [905, 184] on icon at bounding box center [906, 179] width 10 height 9
click at [392, 359] on icon at bounding box center [390, 358] width 19 height 19
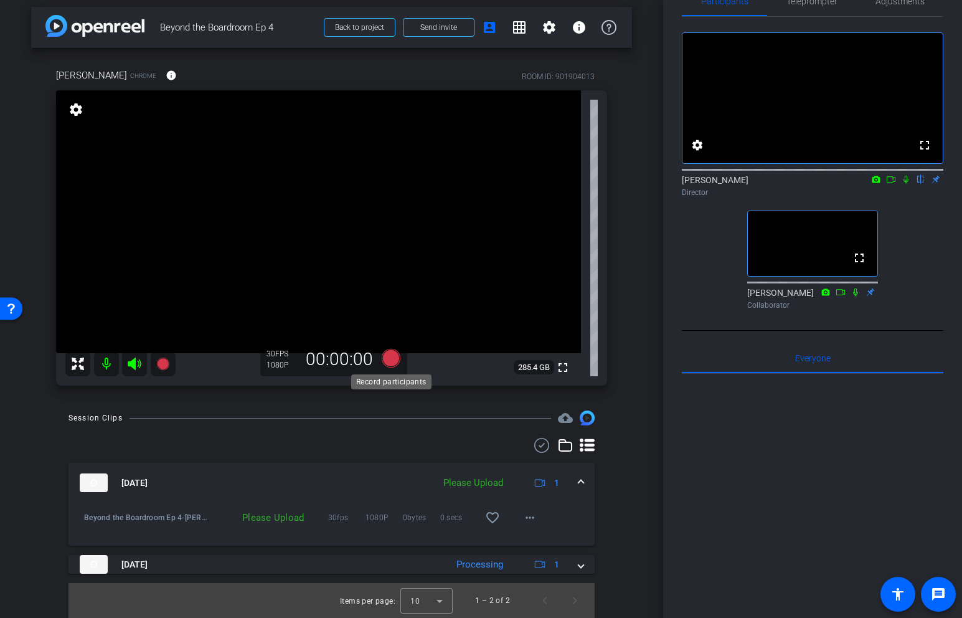
click at [393, 358] on icon at bounding box center [390, 358] width 19 height 19
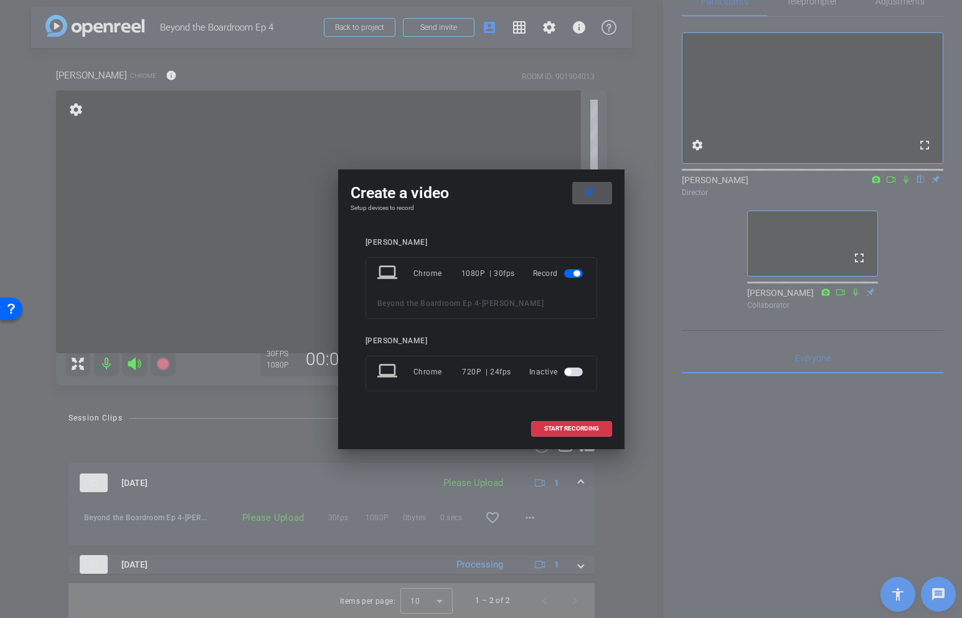
click at [595, 194] on mat-icon "close" at bounding box center [590, 193] width 16 height 16
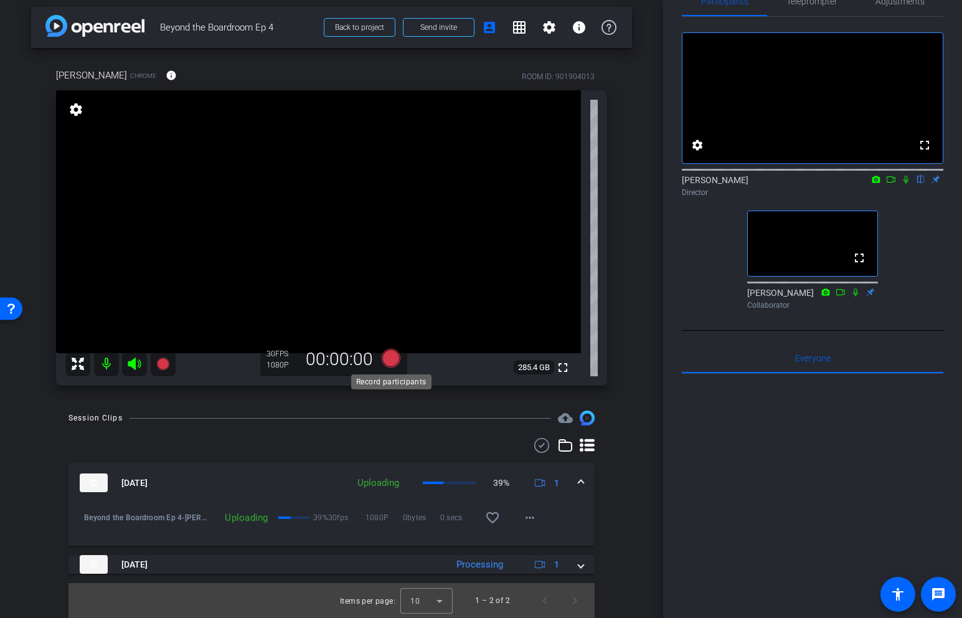
click at [392, 359] on icon at bounding box center [390, 358] width 19 height 19
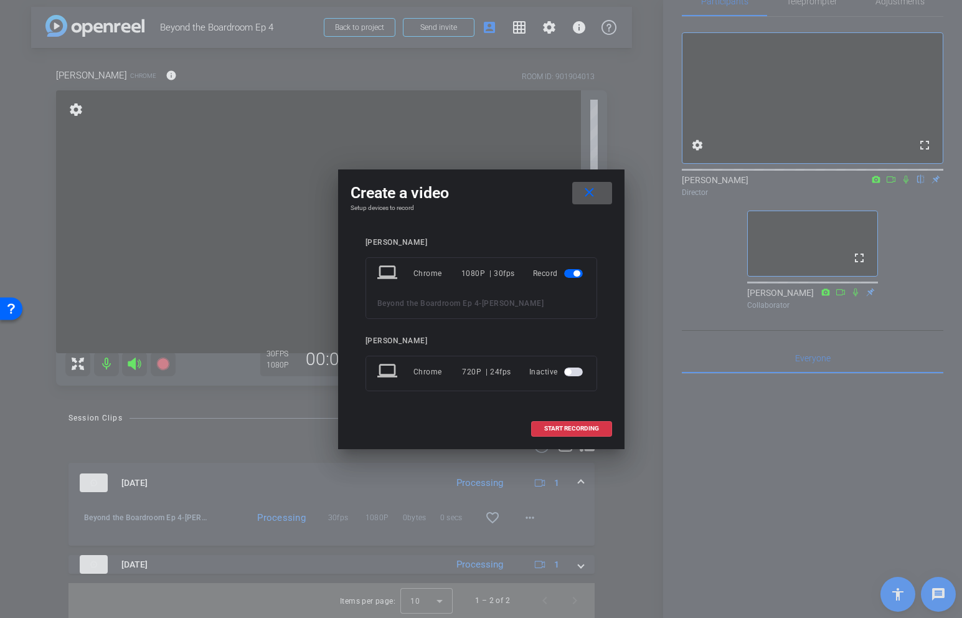
click at [607, 179] on span at bounding box center [592, 193] width 40 height 30
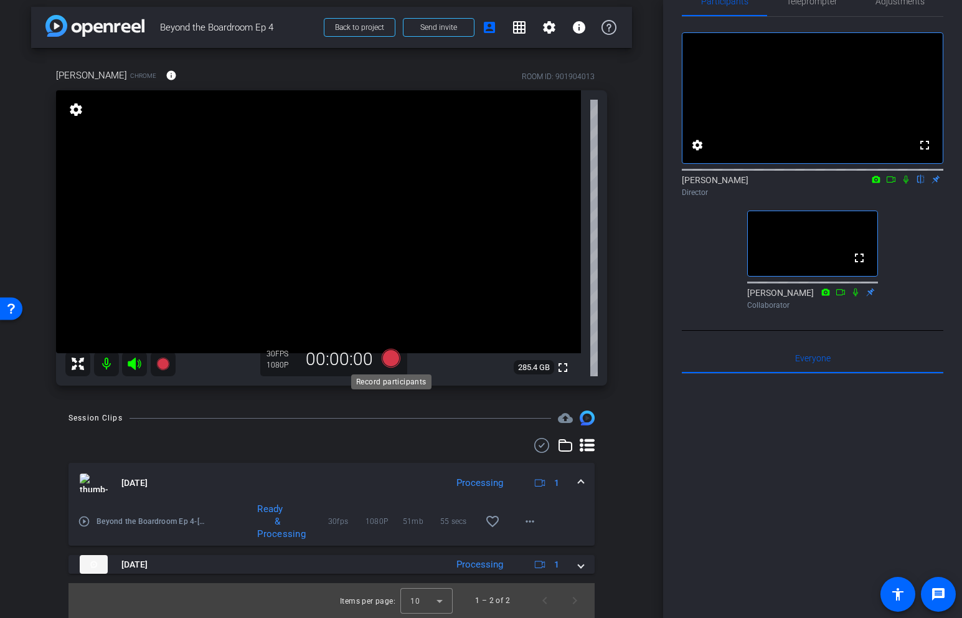
click at [396, 360] on icon at bounding box center [390, 358] width 19 height 19
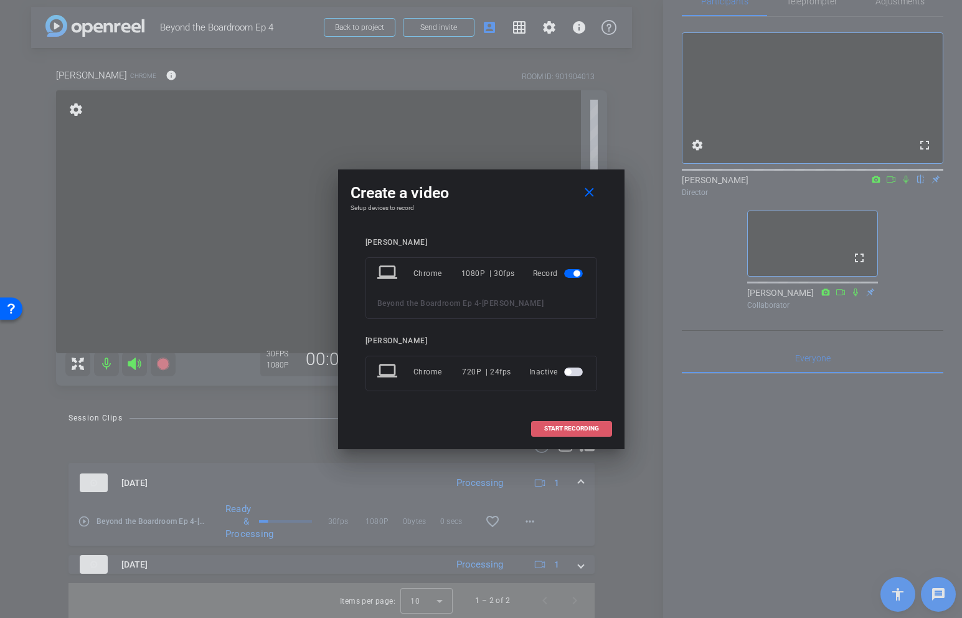
click at [570, 426] on span "START RECORDING" at bounding box center [571, 428] width 55 height 6
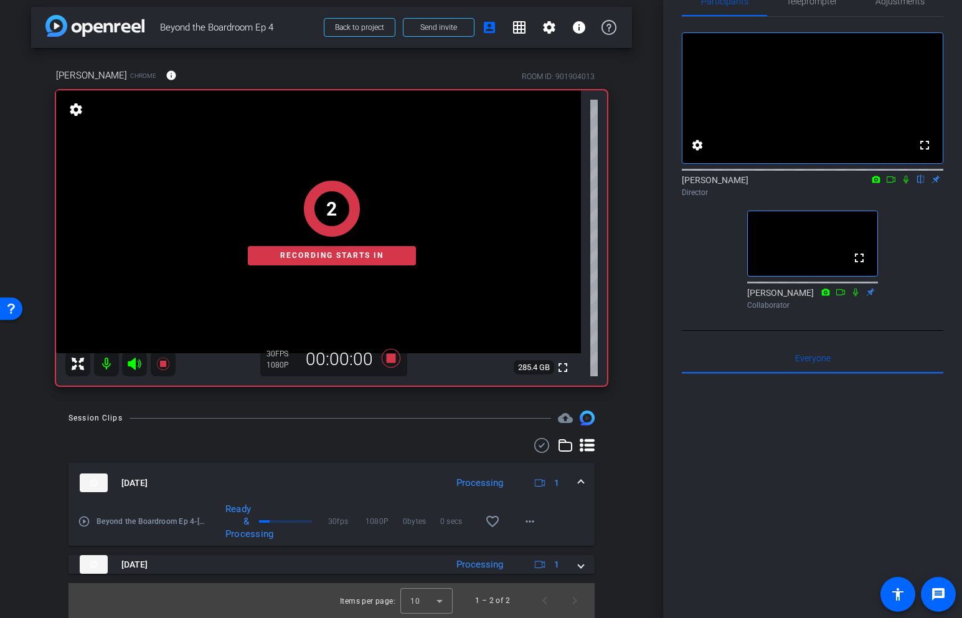
click at [907, 184] on icon at bounding box center [906, 179] width 10 height 9
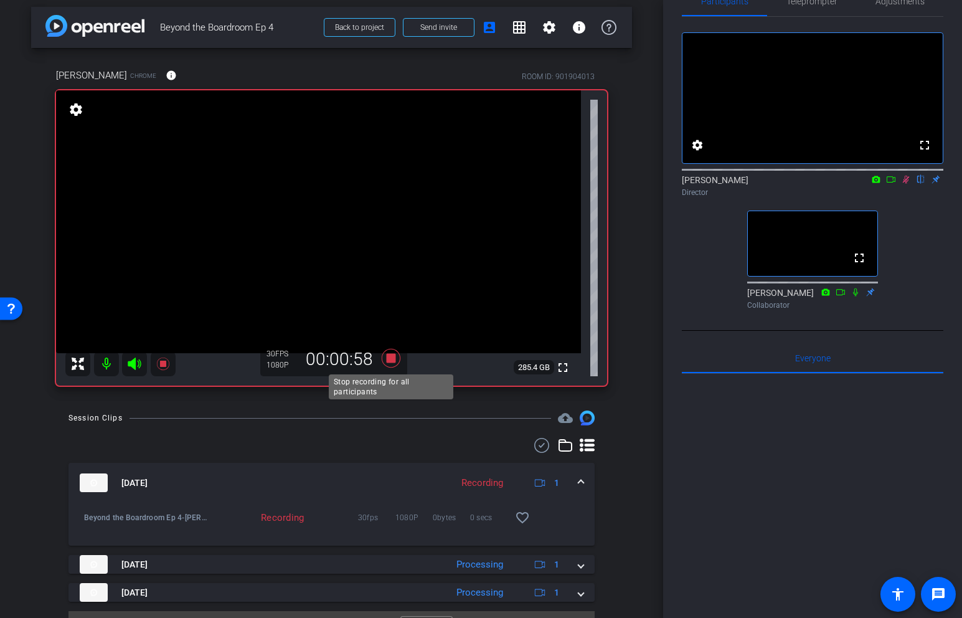
click at [393, 359] on icon at bounding box center [390, 358] width 19 height 19
click at [903, 184] on icon at bounding box center [906, 179] width 10 height 9
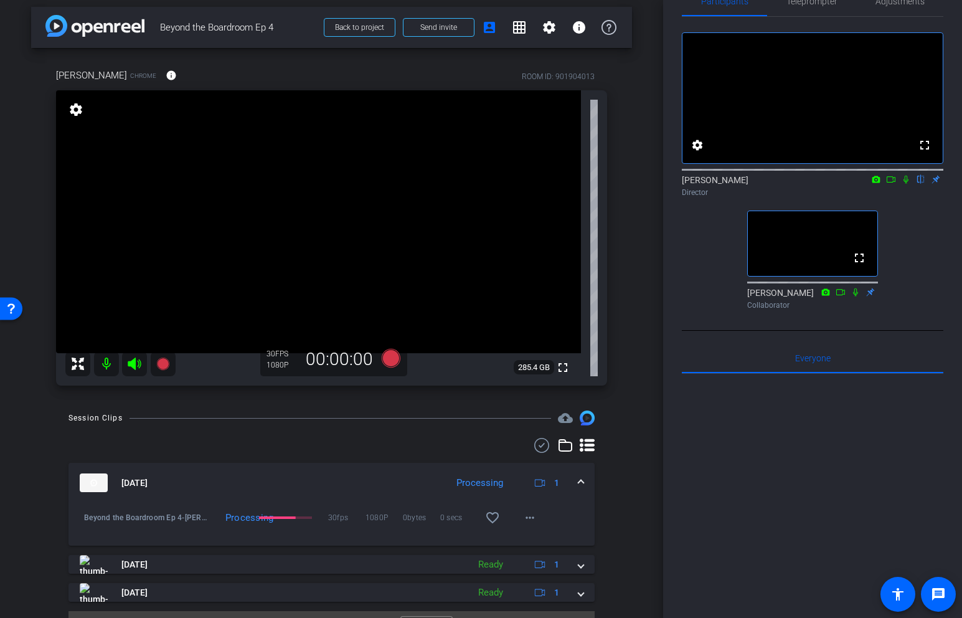
click at [575, 479] on div "[DATE] Processing 1" at bounding box center [329, 482] width 499 height 19
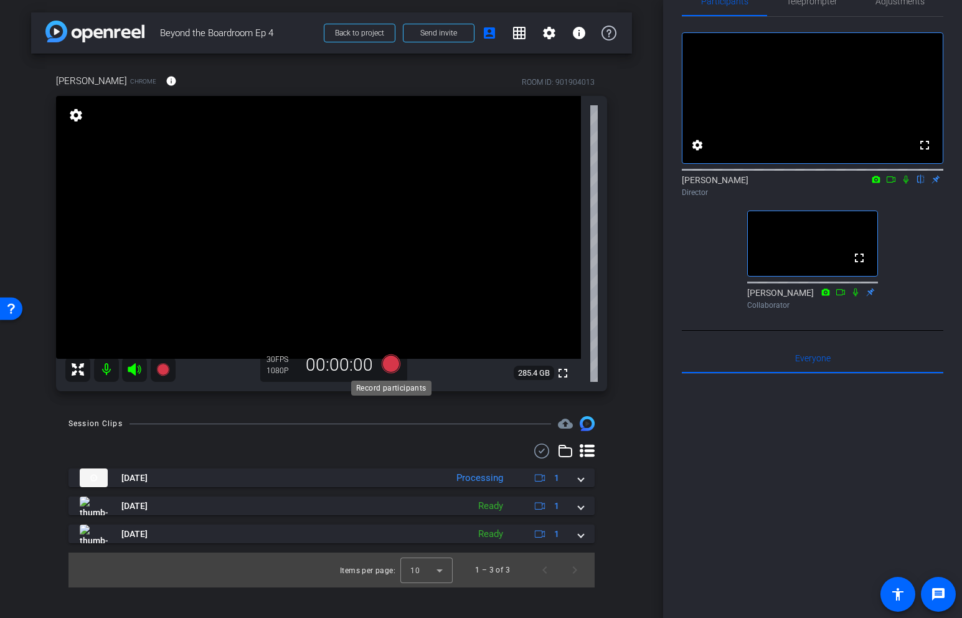
click at [392, 366] on icon at bounding box center [390, 363] width 19 height 19
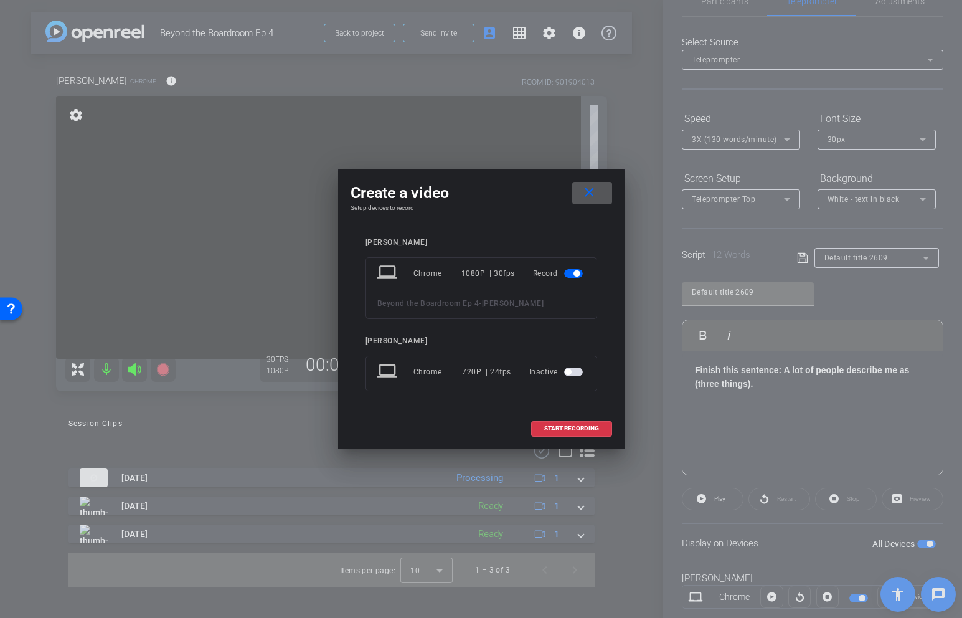
click at [604, 198] on span at bounding box center [592, 193] width 40 height 30
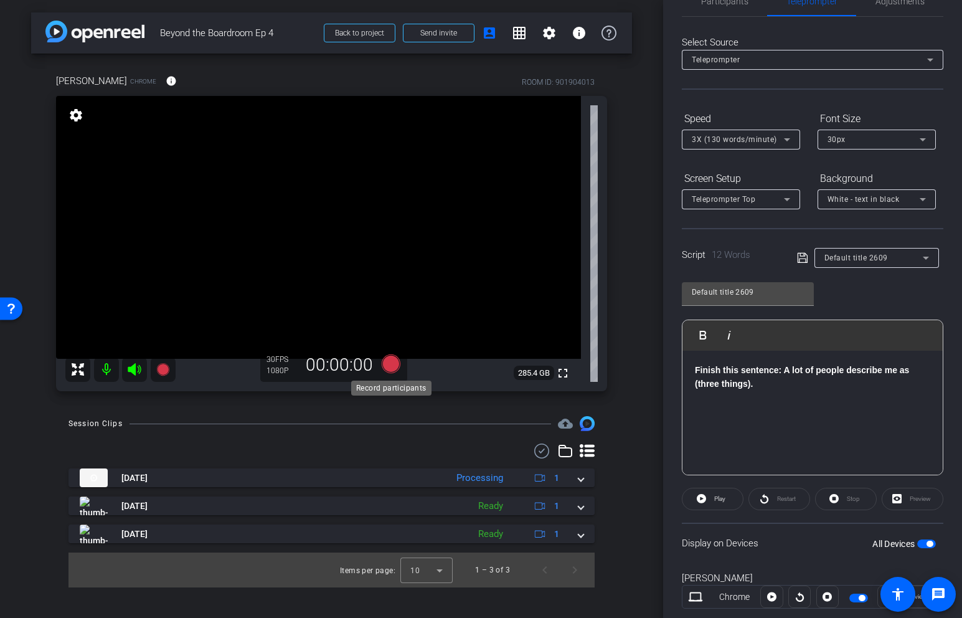
click at [388, 367] on icon at bounding box center [390, 363] width 19 height 19
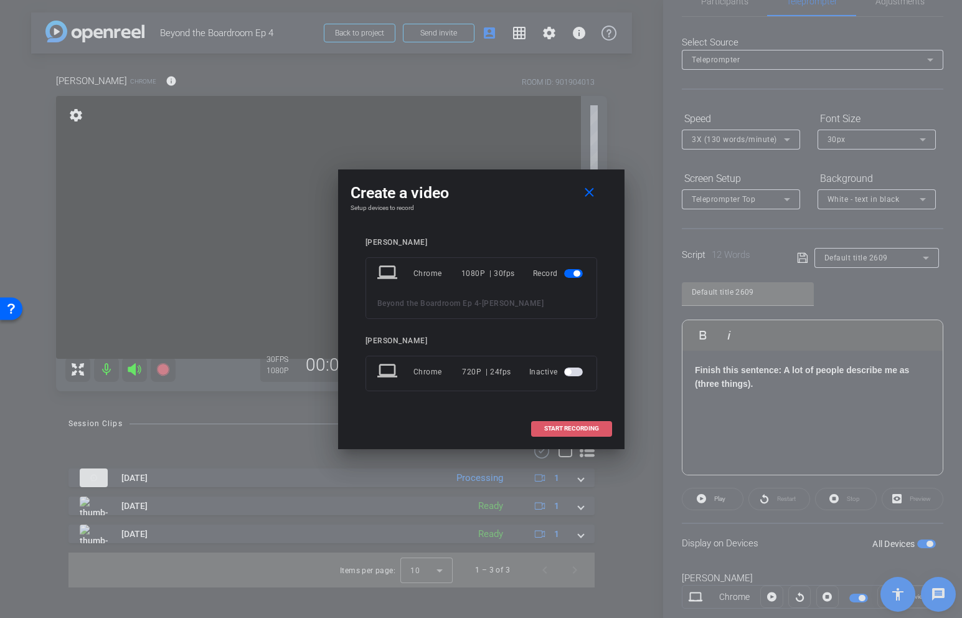
click at [584, 429] on span "START RECORDING" at bounding box center [571, 428] width 55 height 6
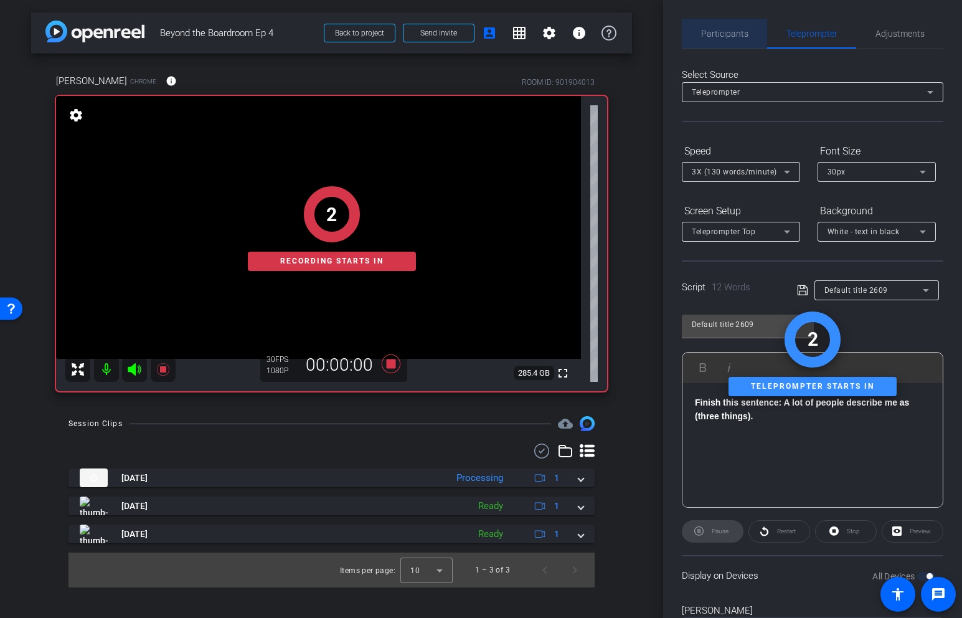
click at [728, 32] on span "Participants" at bounding box center [724, 33] width 47 height 9
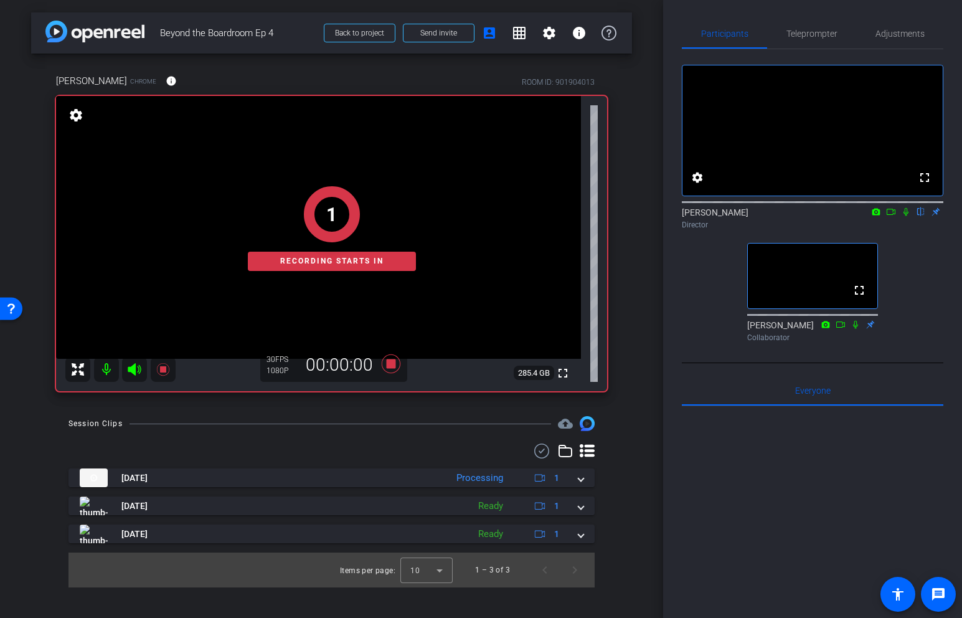
click at [905, 216] on icon at bounding box center [906, 211] width 10 height 9
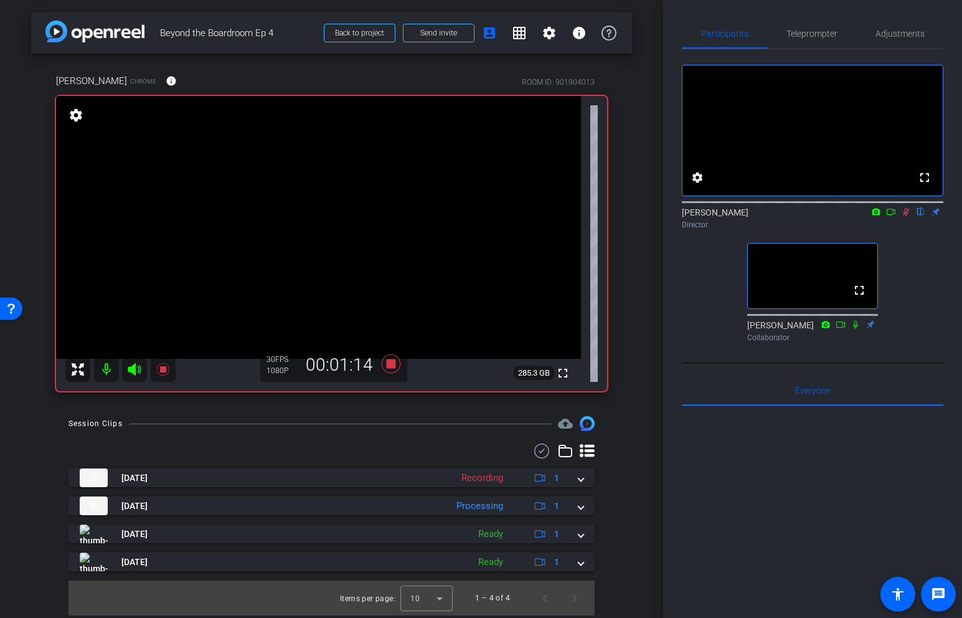
click at [908, 216] on icon at bounding box center [906, 211] width 10 height 9
click at [391, 364] on icon at bounding box center [390, 363] width 19 height 19
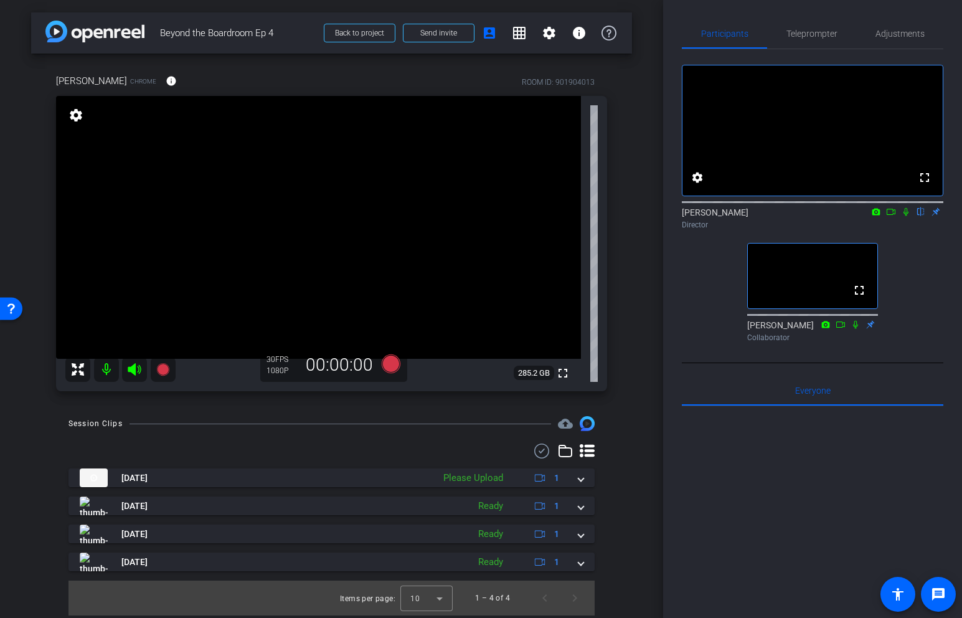
click at [907, 216] on icon at bounding box center [906, 211] width 10 height 9
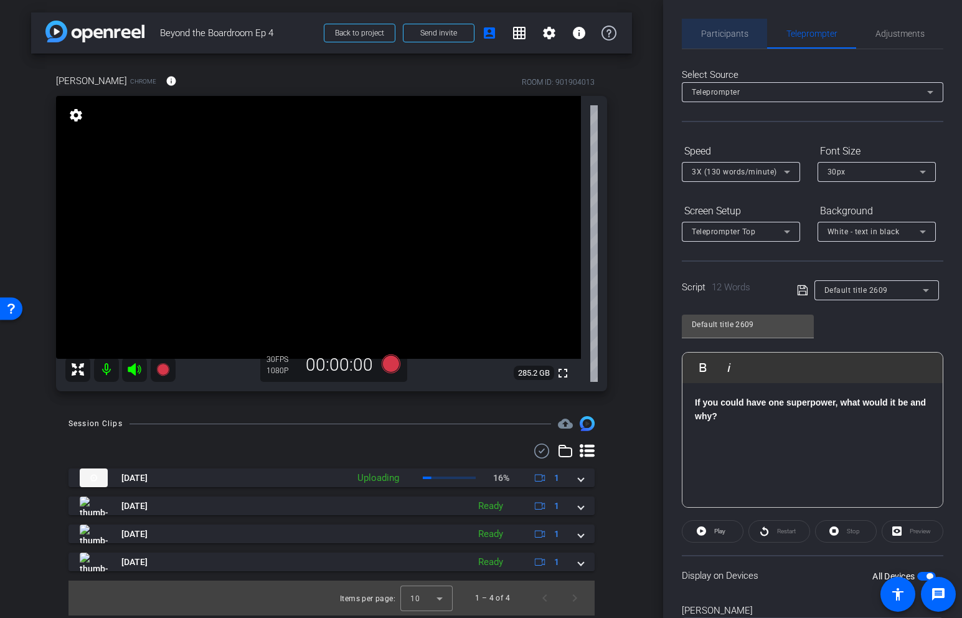
click at [738, 27] on span "Participants" at bounding box center [724, 34] width 47 height 30
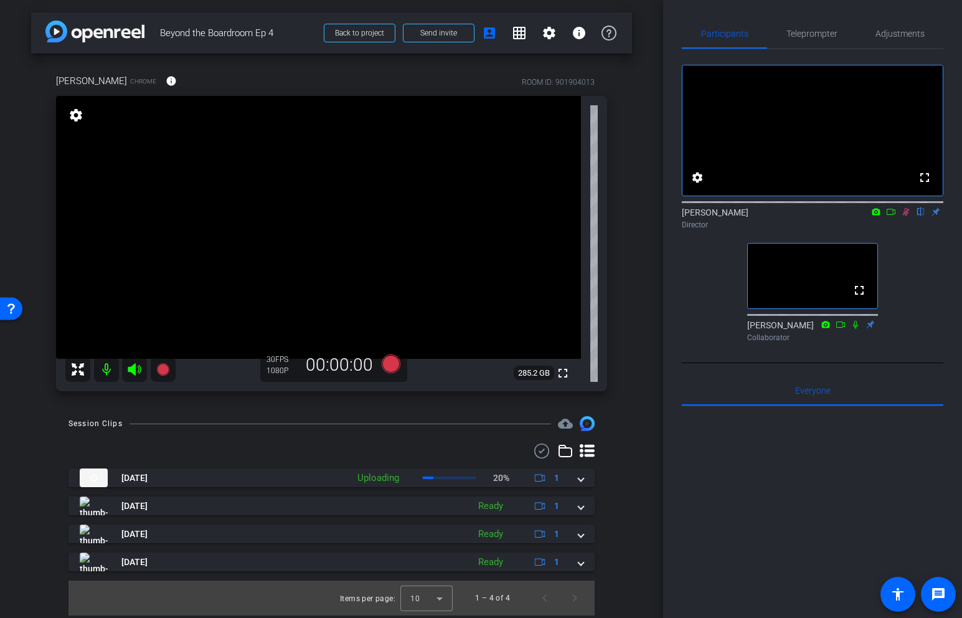
click at [906, 216] on icon at bounding box center [906, 211] width 10 height 9
click at [906, 216] on icon at bounding box center [906, 212] width 5 height 8
click at [397, 368] on icon at bounding box center [390, 363] width 19 height 19
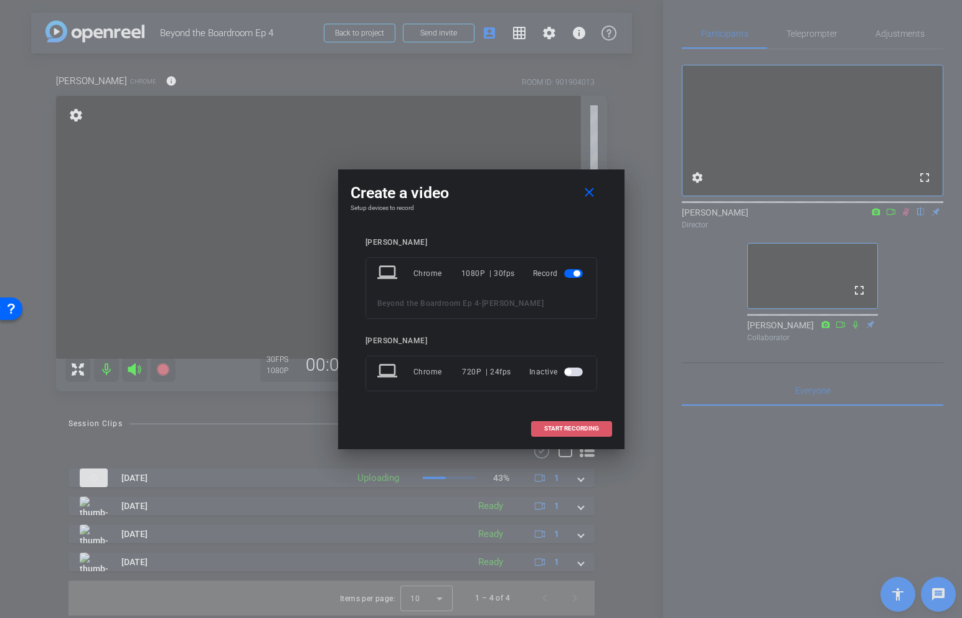
click at [598, 424] on span at bounding box center [572, 429] width 80 height 30
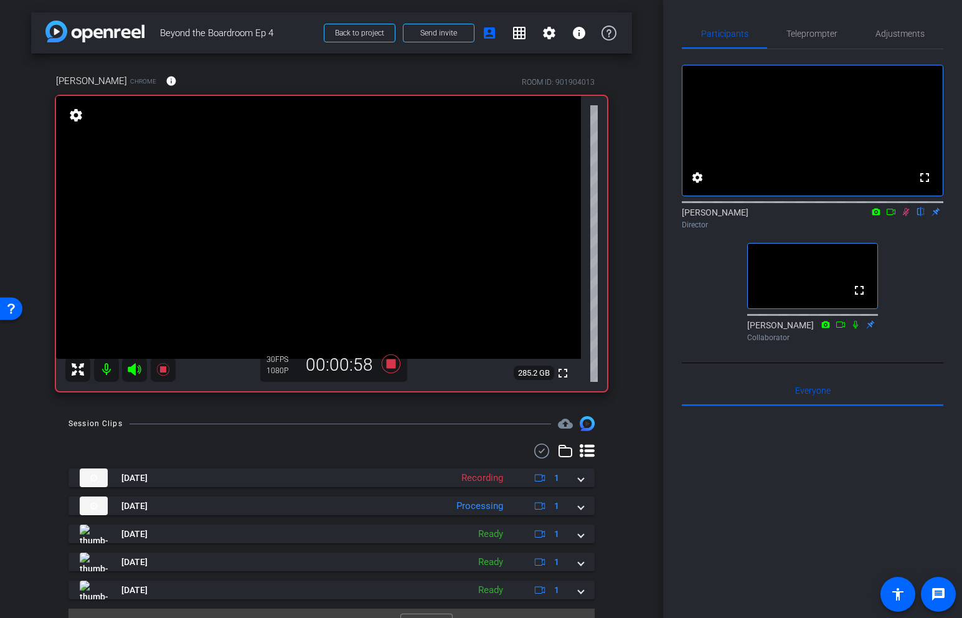
click at [906, 216] on icon at bounding box center [906, 211] width 10 height 9
click at [390, 364] on icon at bounding box center [390, 363] width 19 height 19
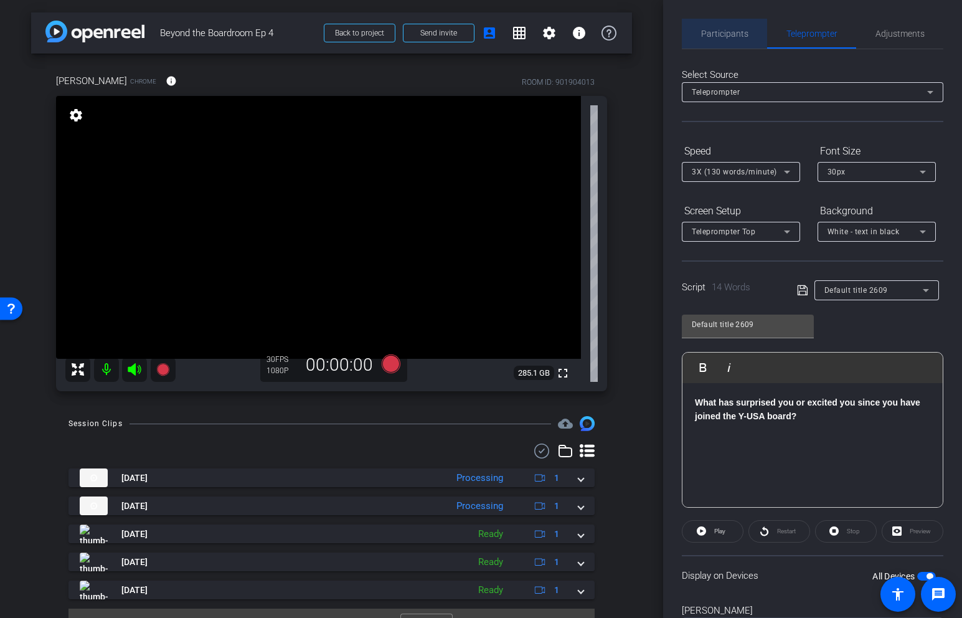
click at [728, 36] on span "Participants" at bounding box center [724, 33] width 47 height 9
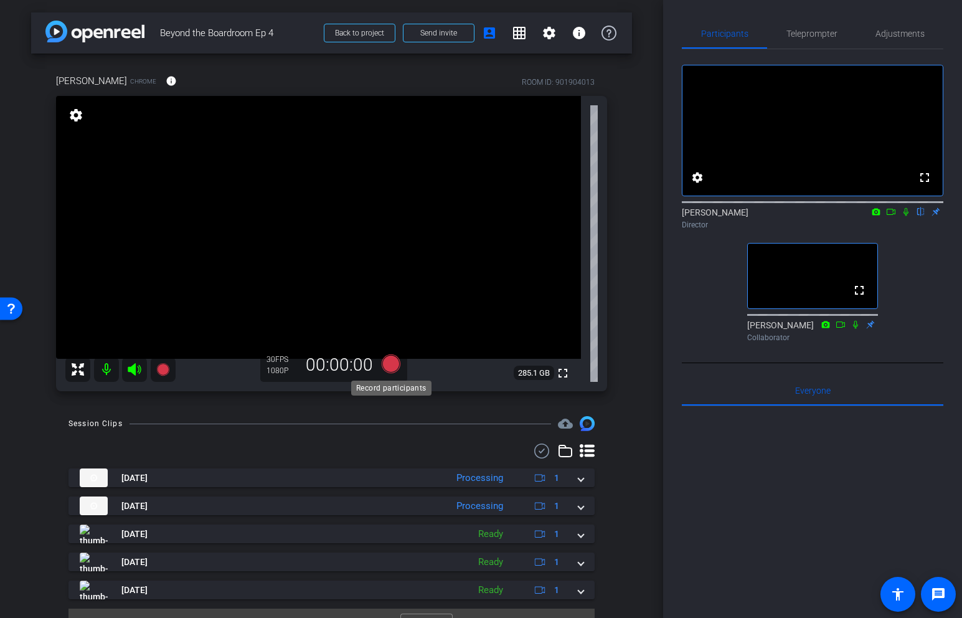
click at [389, 365] on icon at bounding box center [390, 363] width 19 height 19
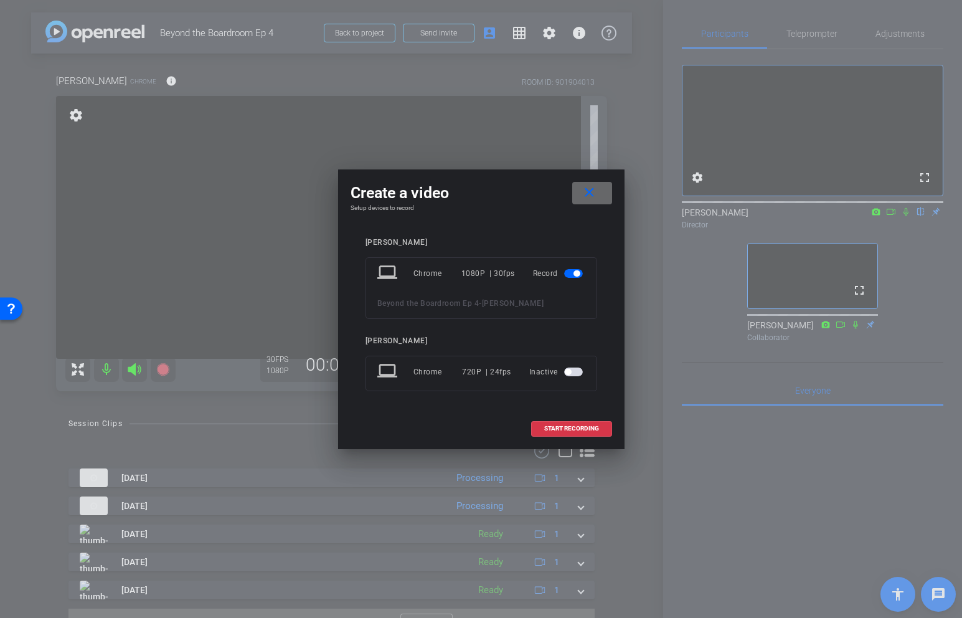
click at [589, 187] on mat-icon "close" at bounding box center [590, 193] width 16 height 16
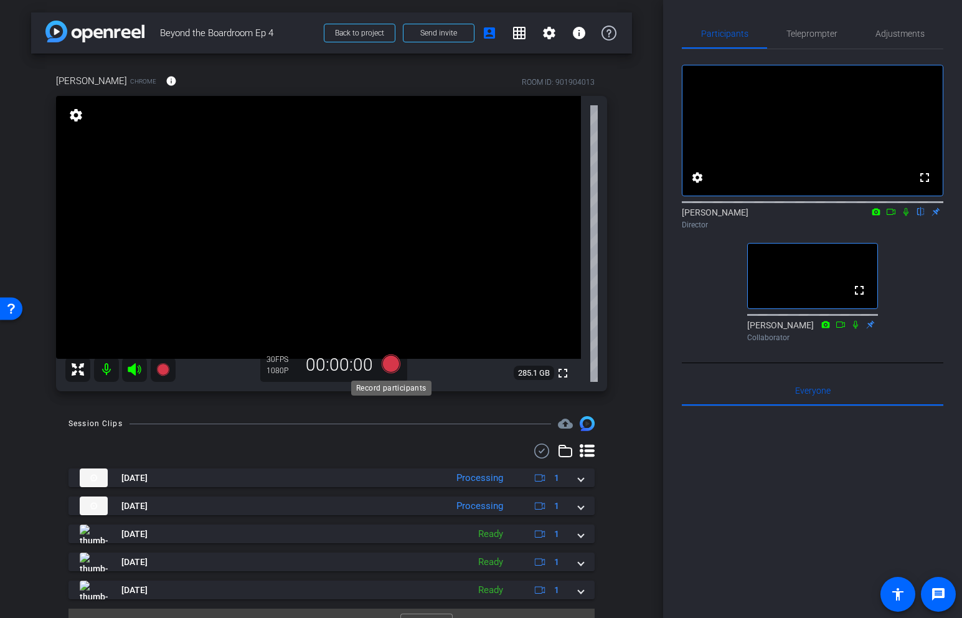
click at [392, 366] on icon at bounding box center [390, 363] width 19 height 19
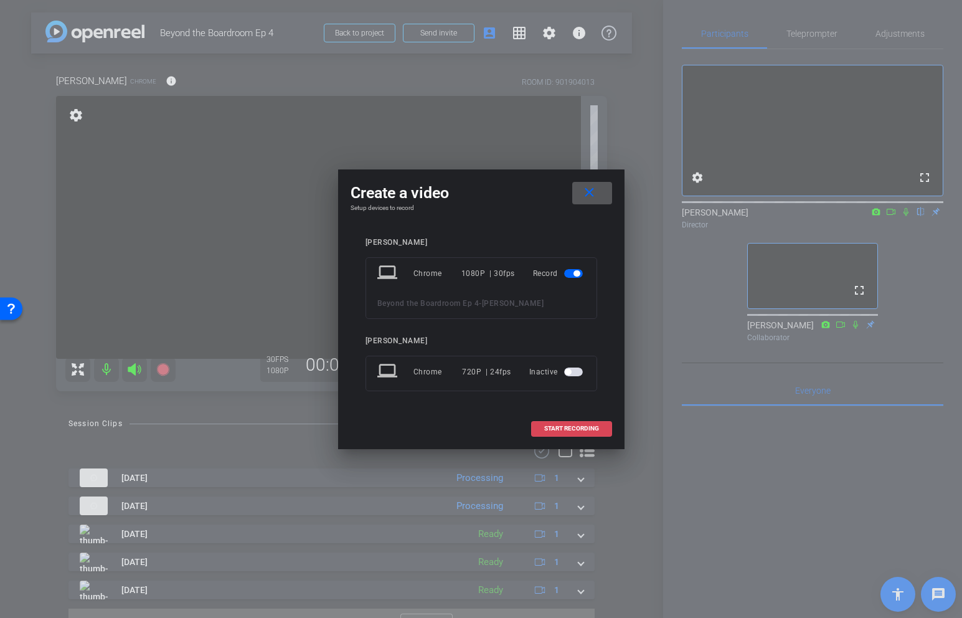
click at [545, 429] on span "START RECORDING" at bounding box center [571, 428] width 55 height 6
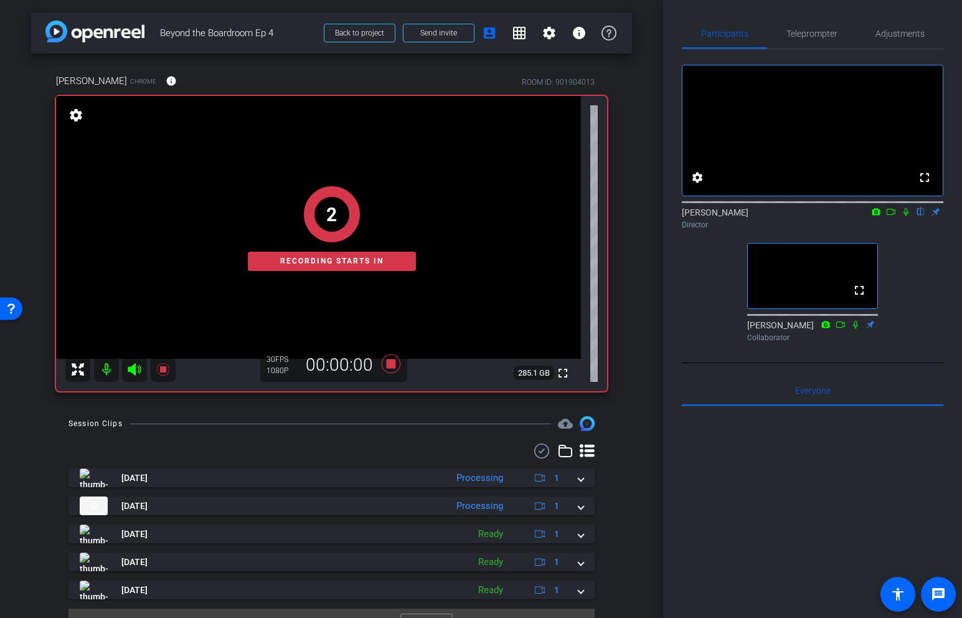
click at [906, 216] on icon at bounding box center [906, 211] width 10 height 9
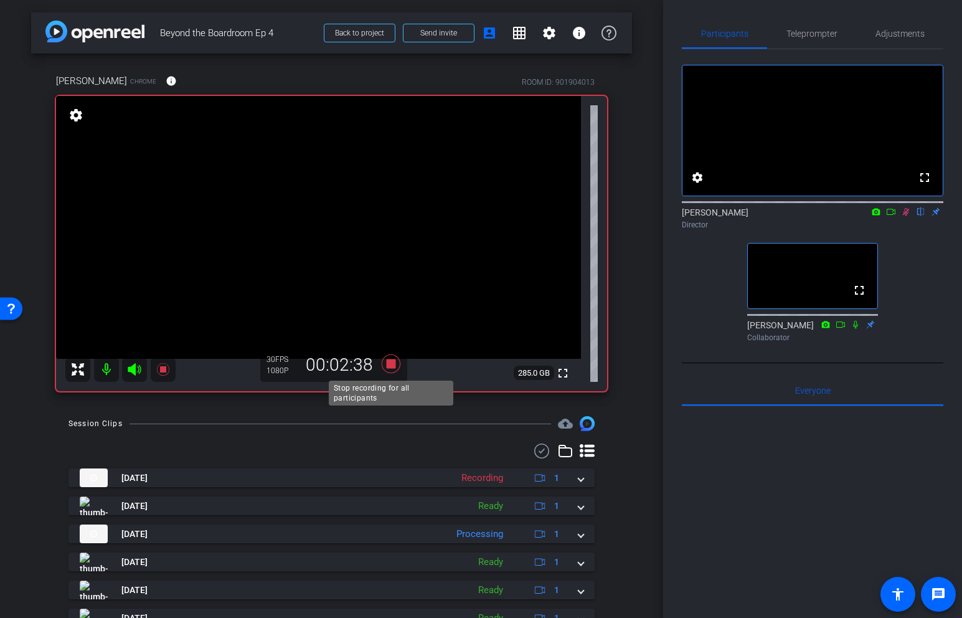
click at [392, 365] on icon at bounding box center [390, 363] width 19 height 19
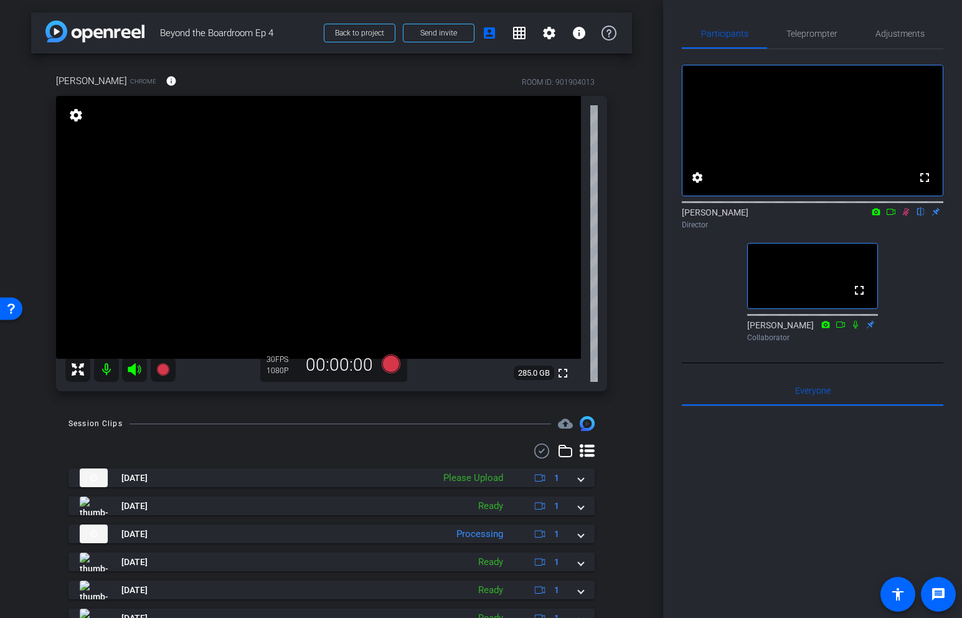
click at [907, 216] on icon at bounding box center [906, 211] width 10 height 9
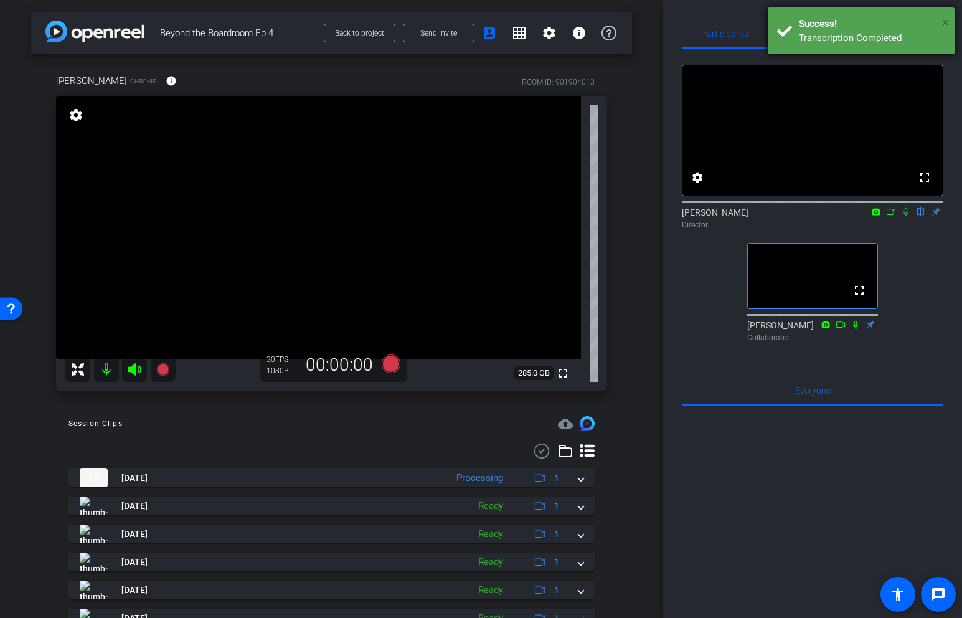
click at [945, 22] on span "×" at bounding box center [945, 22] width 7 height 15
